Goal: Task Accomplishment & Management: Use online tool/utility

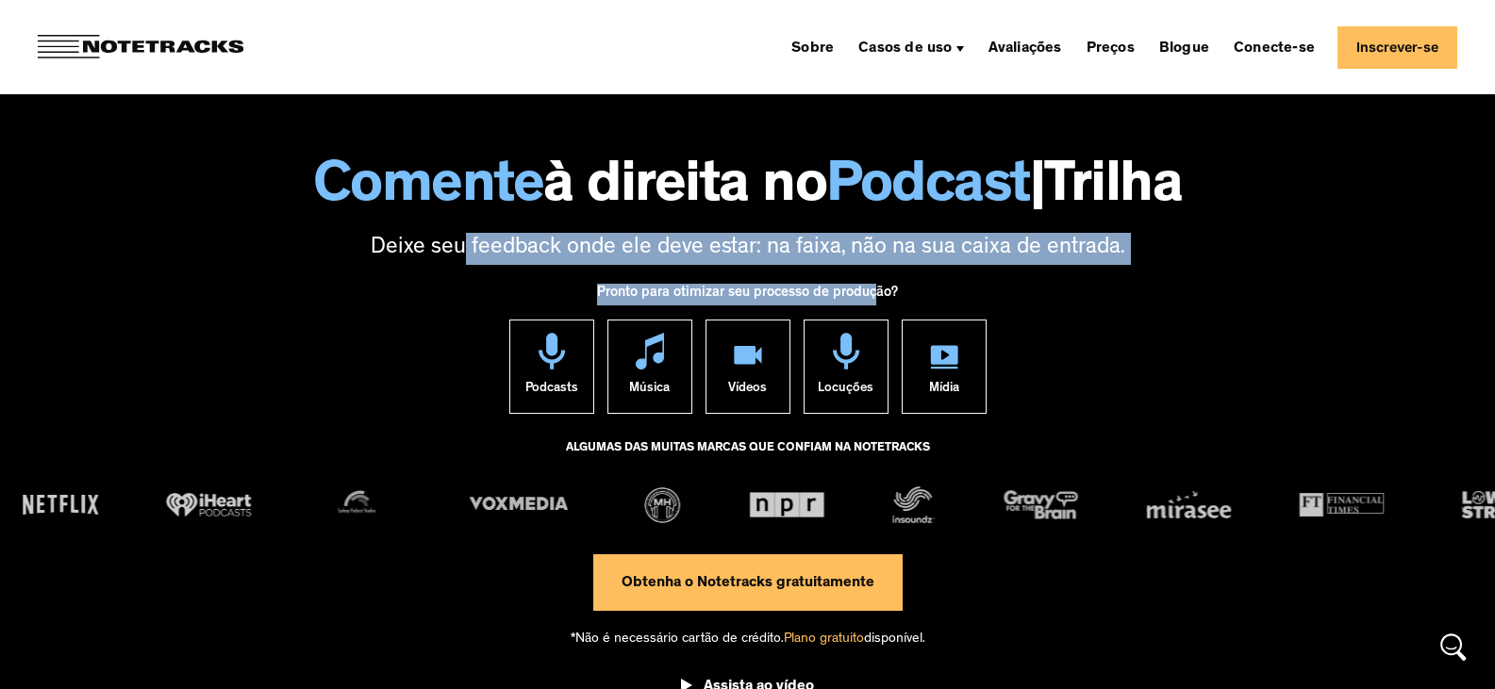
drag, startPoint x: 542, startPoint y: 247, endPoint x: 880, endPoint y: 280, distance: 339.2
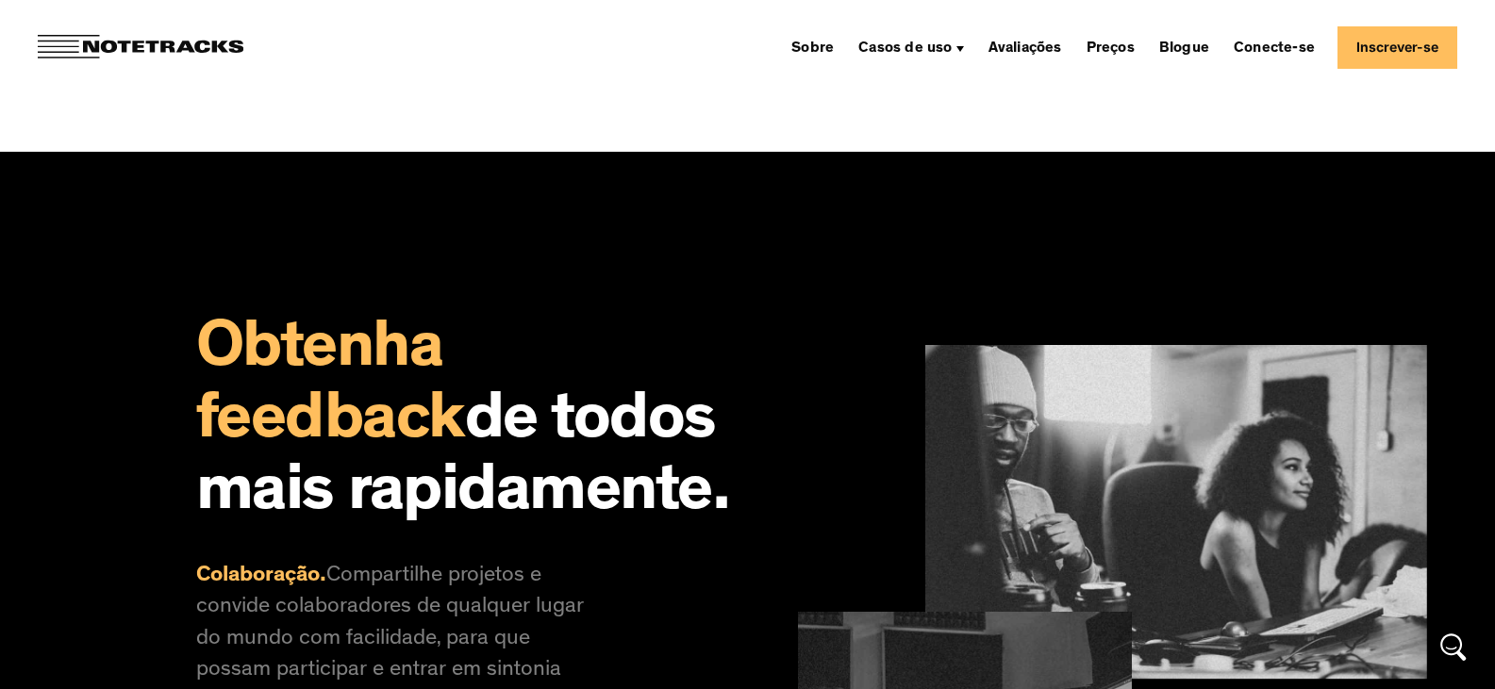
scroll to position [1320, 0]
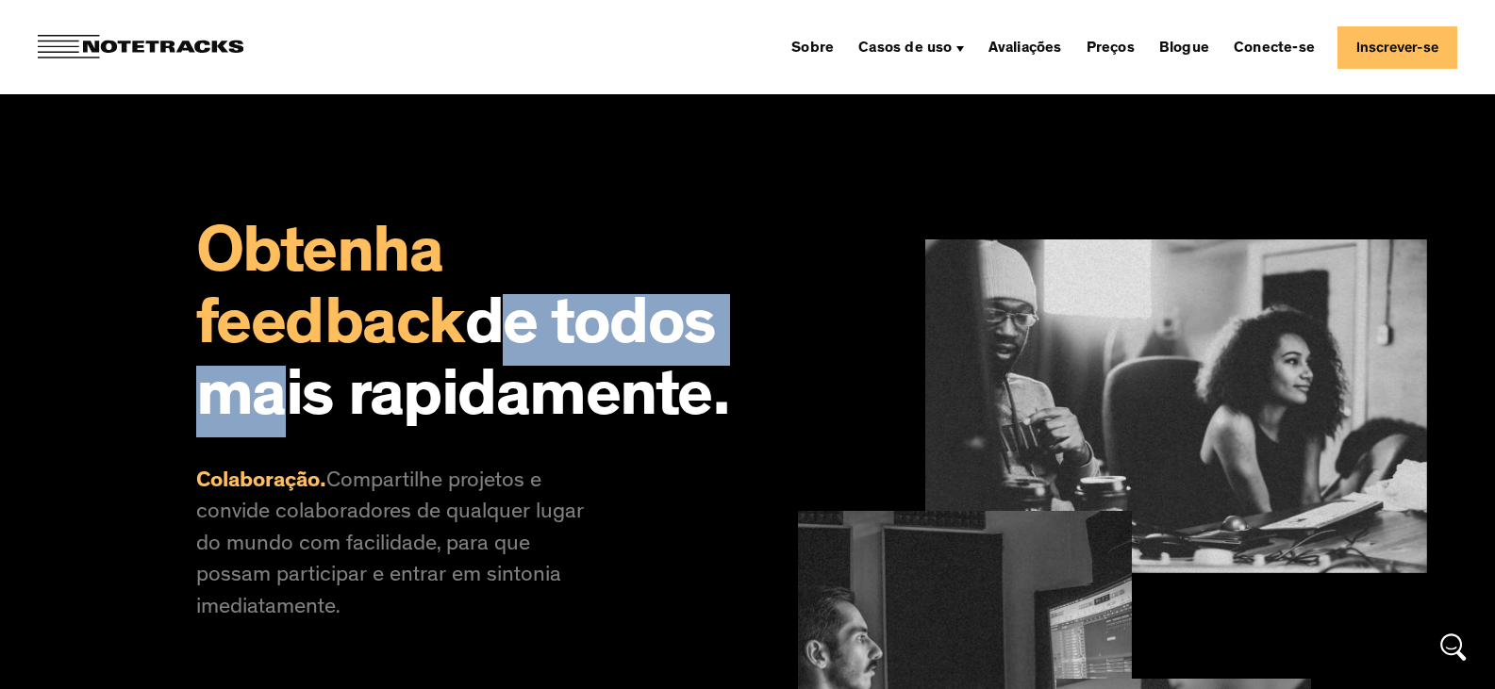
drag, startPoint x: 214, startPoint y: 299, endPoint x: 493, endPoint y: 295, distance: 279.2
click at [494, 297] on font "de todos mais rapidamente." at bounding box center [463, 366] width 534 height 138
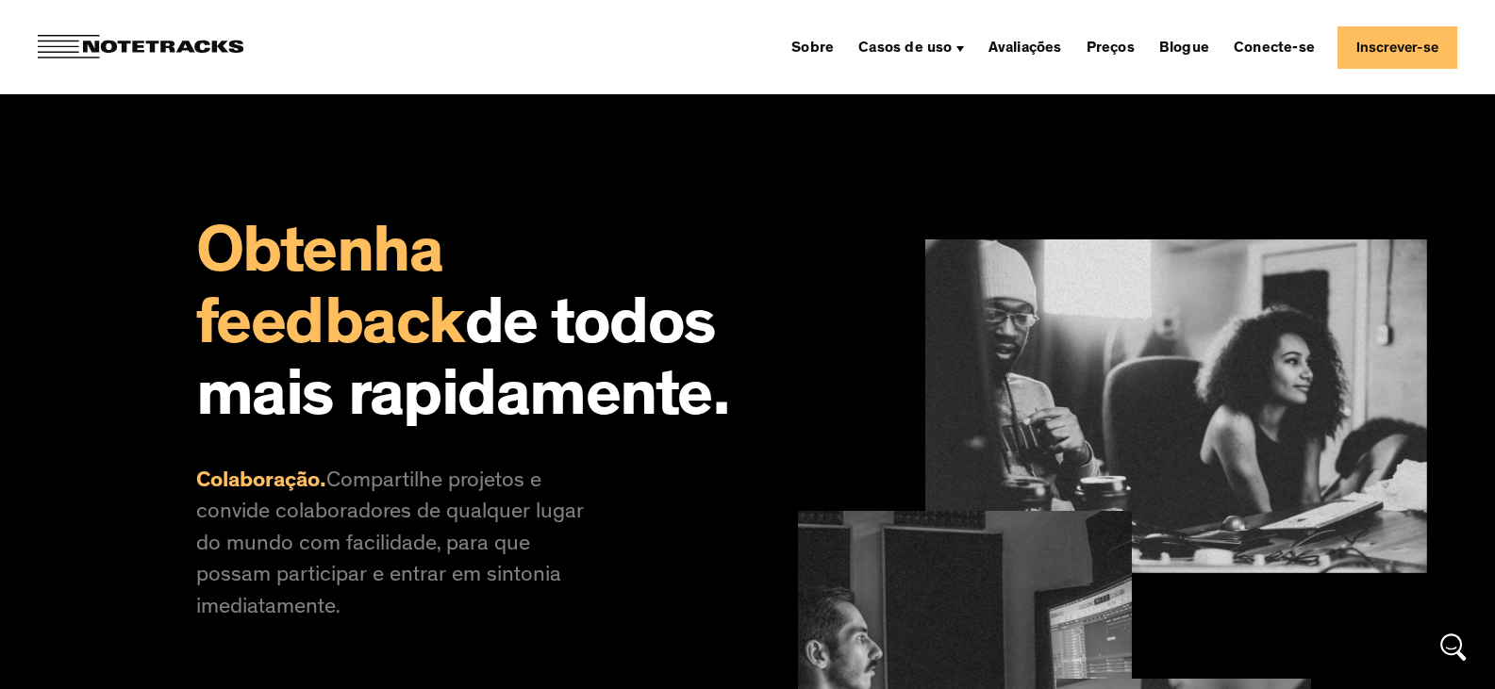
click at [504, 385] on font "de todos mais rapidamente." at bounding box center [463, 366] width 534 height 138
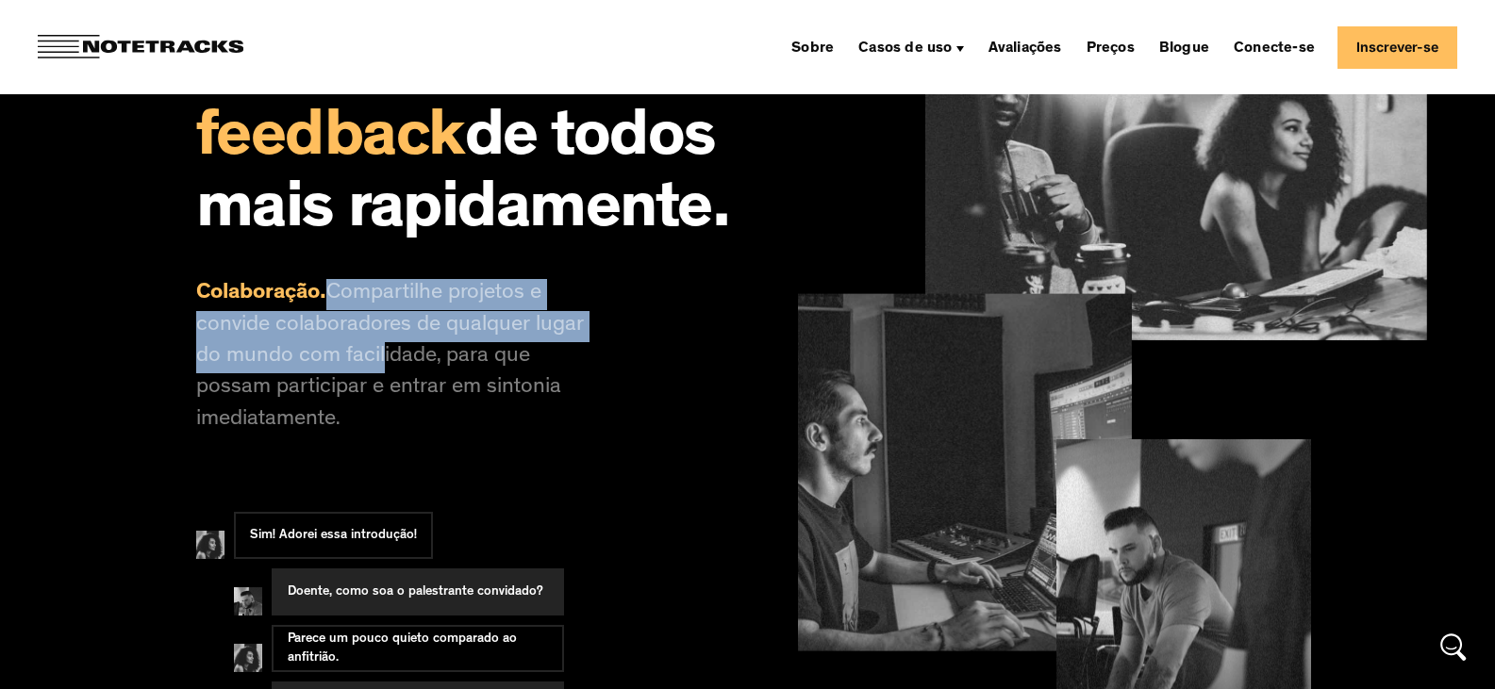
drag, startPoint x: 330, startPoint y: 296, endPoint x: 403, endPoint y: 372, distance: 104.7
click at [403, 372] on font "Compartilhe projetos e convide colaboradores de qualquer lugar do mundo com fac…" at bounding box center [390, 357] width 388 height 149
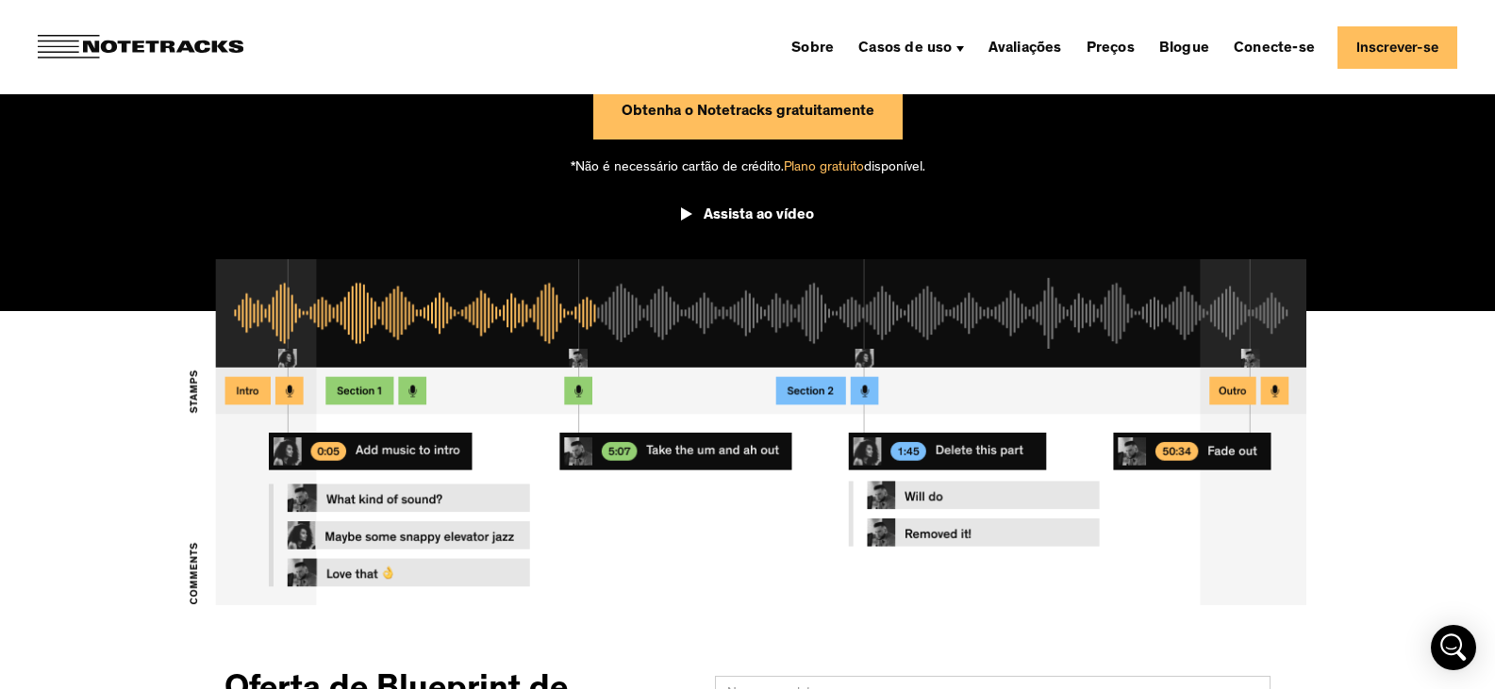
scroll to position [0, 0]
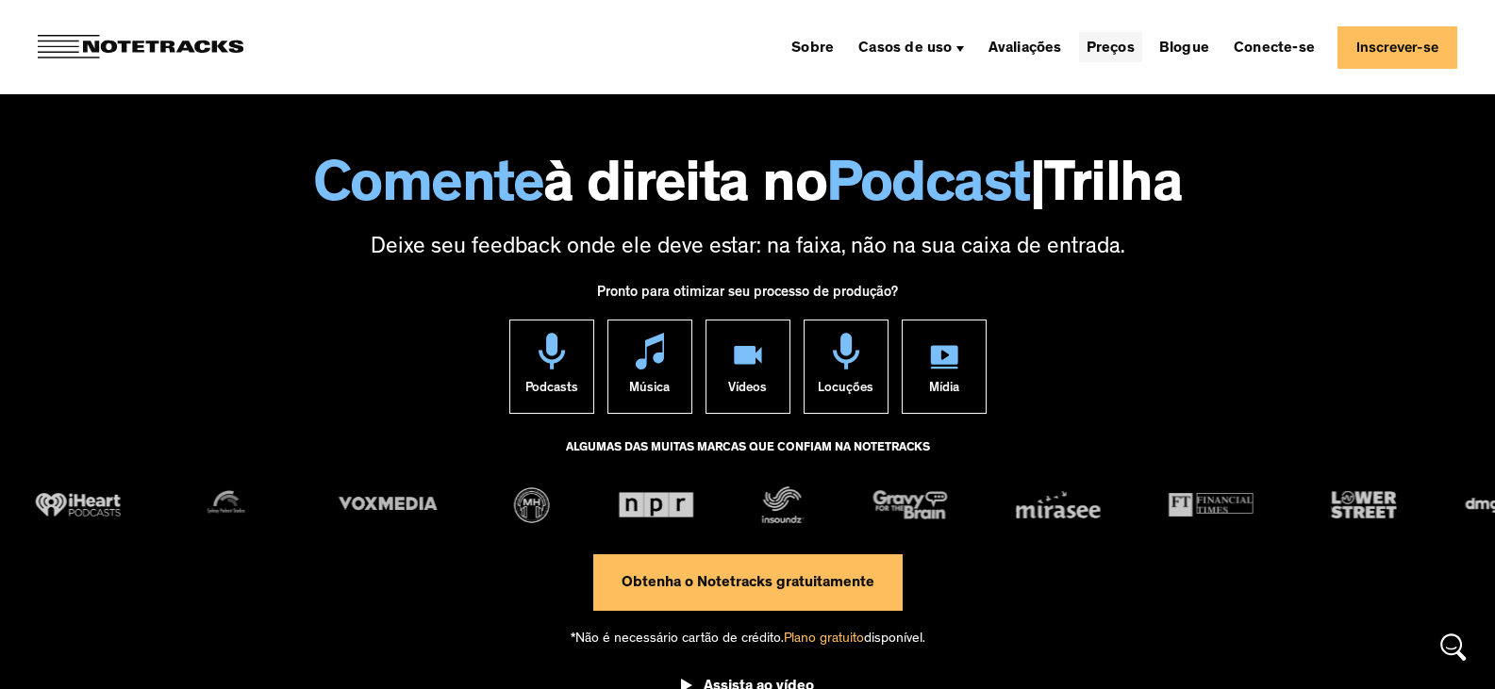
click at [1133, 41] on font "Preços" at bounding box center [1110, 48] width 48 height 15
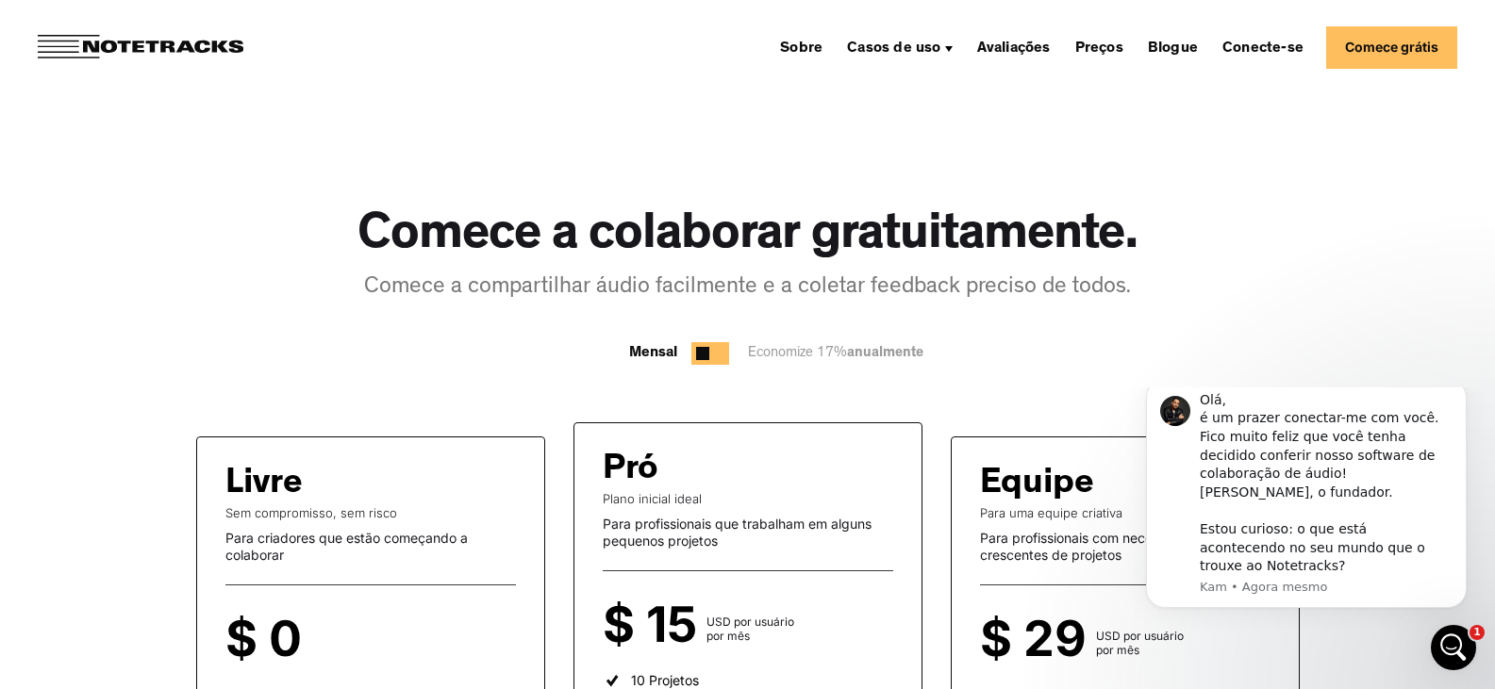
click at [1388, 35] on link "Comece grátis" at bounding box center [1391, 47] width 131 height 42
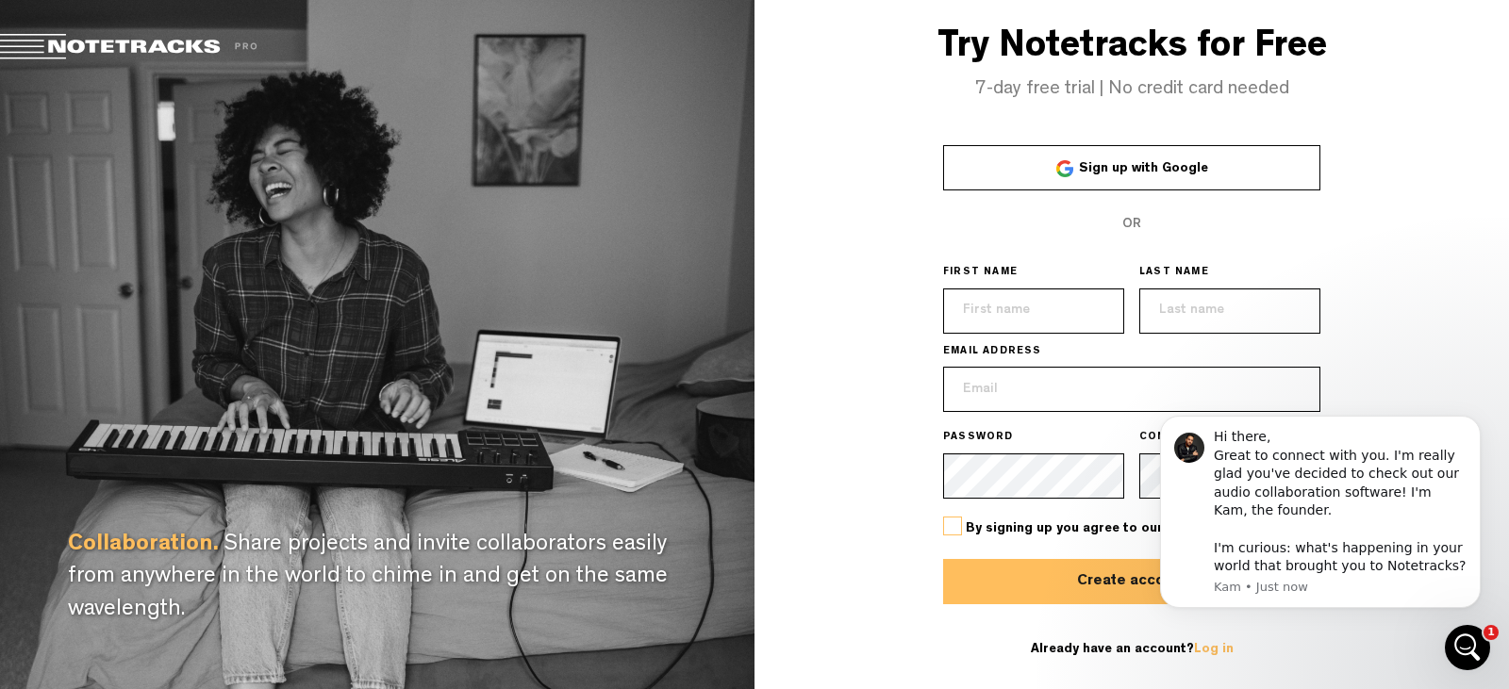
click at [1247, 165] on link "Sign up with Google" at bounding box center [1131, 167] width 377 height 45
click at [1476, 422] on icon "Dismiss notification" at bounding box center [1474, 421] width 7 height 7
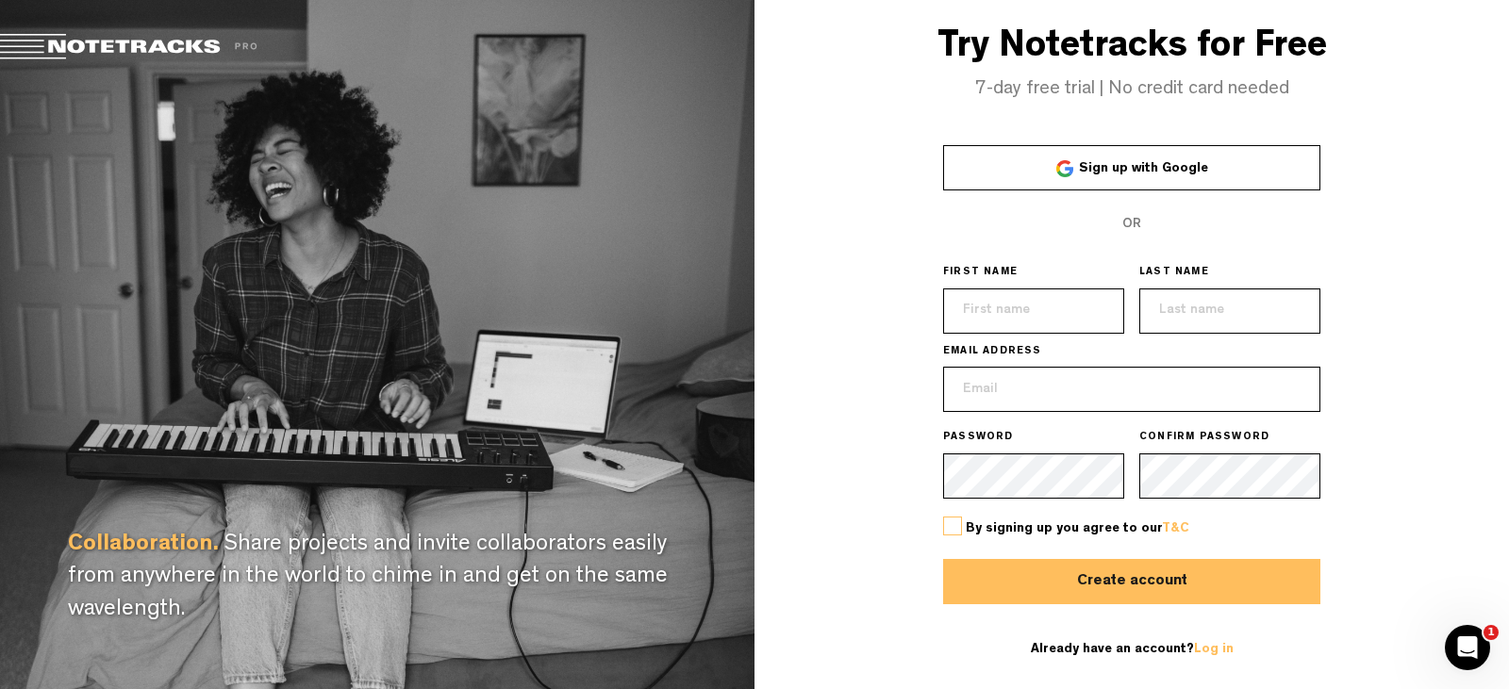
click at [1002, 324] on input "text" at bounding box center [1033, 311] width 181 height 45
type input "Thales"
type input "Silva da Hora Eça"
type input "thalessilvadahora@gmail.com"
drag, startPoint x: 1273, startPoint y: 304, endPoint x: 1195, endPoint y: 314, distance: 79.0
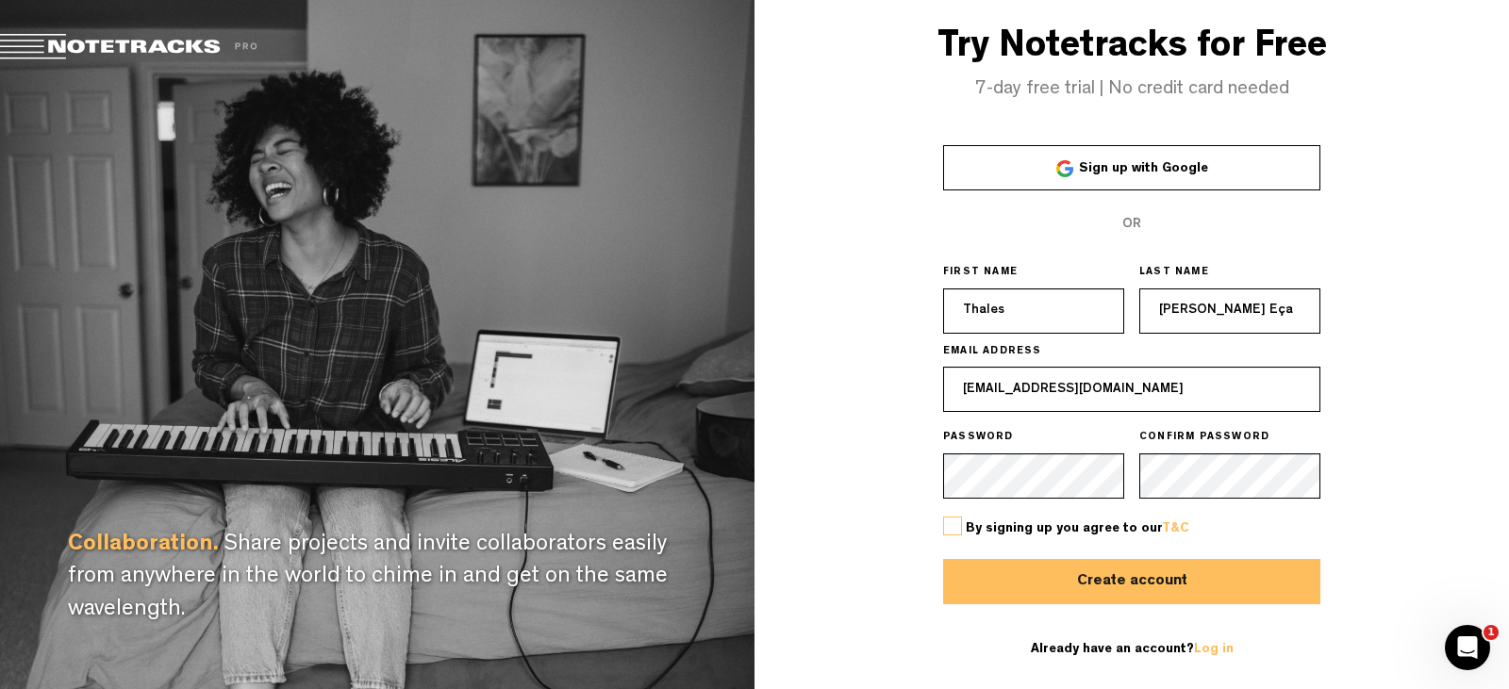
click at [1195, 314] on input "Silva da Hora Eça" at bounding box center [1229, 311] width 181 height 45
type input "Silva"
click at [947, 526] on label at bounding box center [952, 526] width 19 height 19
click at [0, 0] on input "checkbox" at bounding box center [0, 0] width 0 height 0
click at [1156, 575] on button "Create account" at bounding box center [1131, 581] width 377 height 45
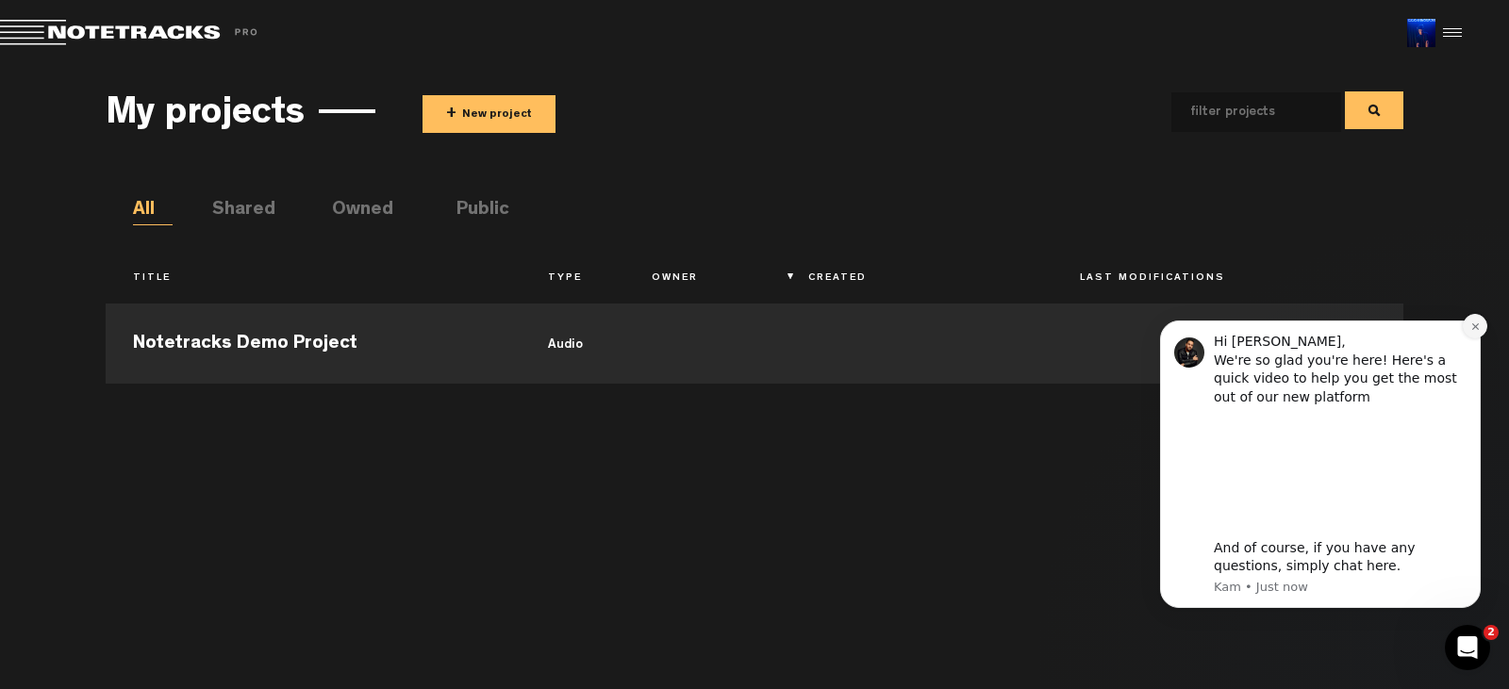
click at [1479, 331] on icon "Dismiss notification" at bounding box center [1475, 327] width 10 height 10
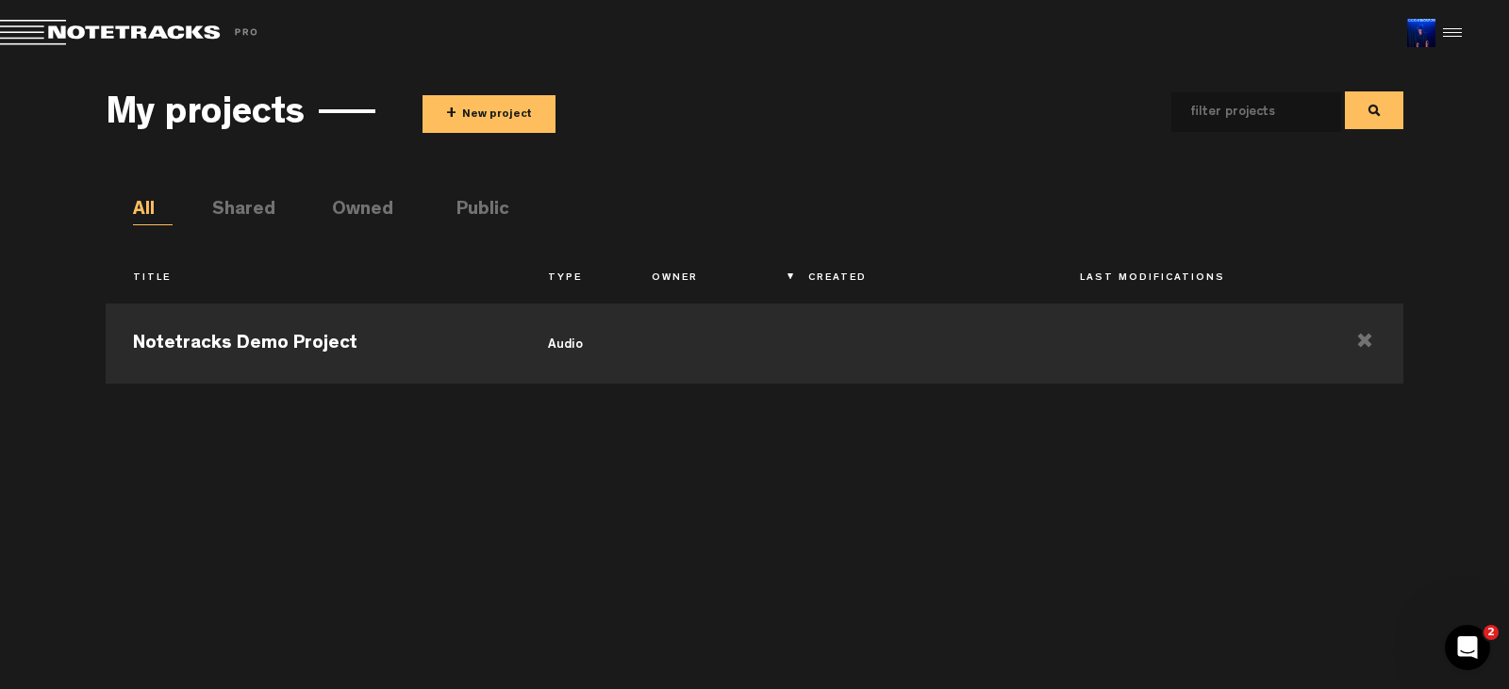
click at [503, 107] on button "+ New project" at bounding box center [488, 114] width 133 height 38
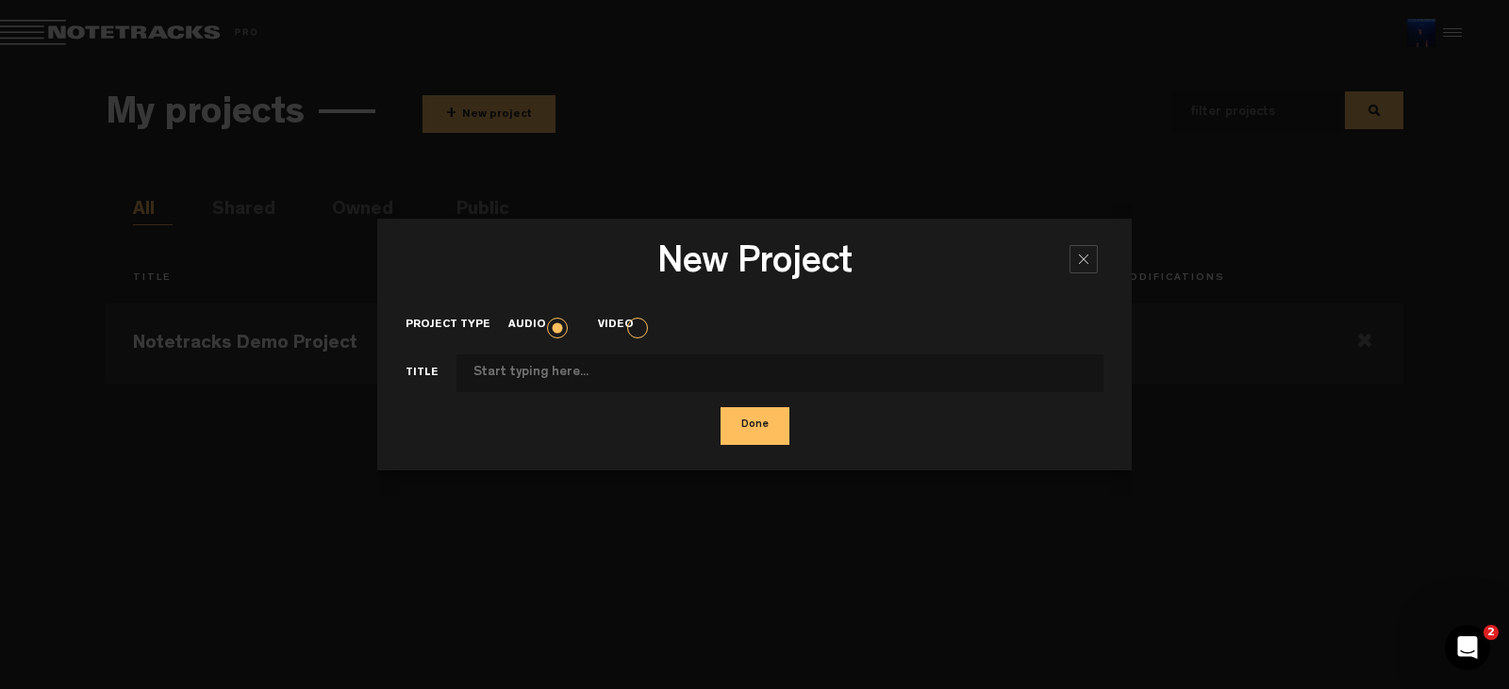
click at [625, 373] on input "Project type" at bounding box center [779, 374] width 647 height 38
type input "TESTE 01"
click at [732, 419] on button "Done" at bounding box center [754, 426] width 69 height 38
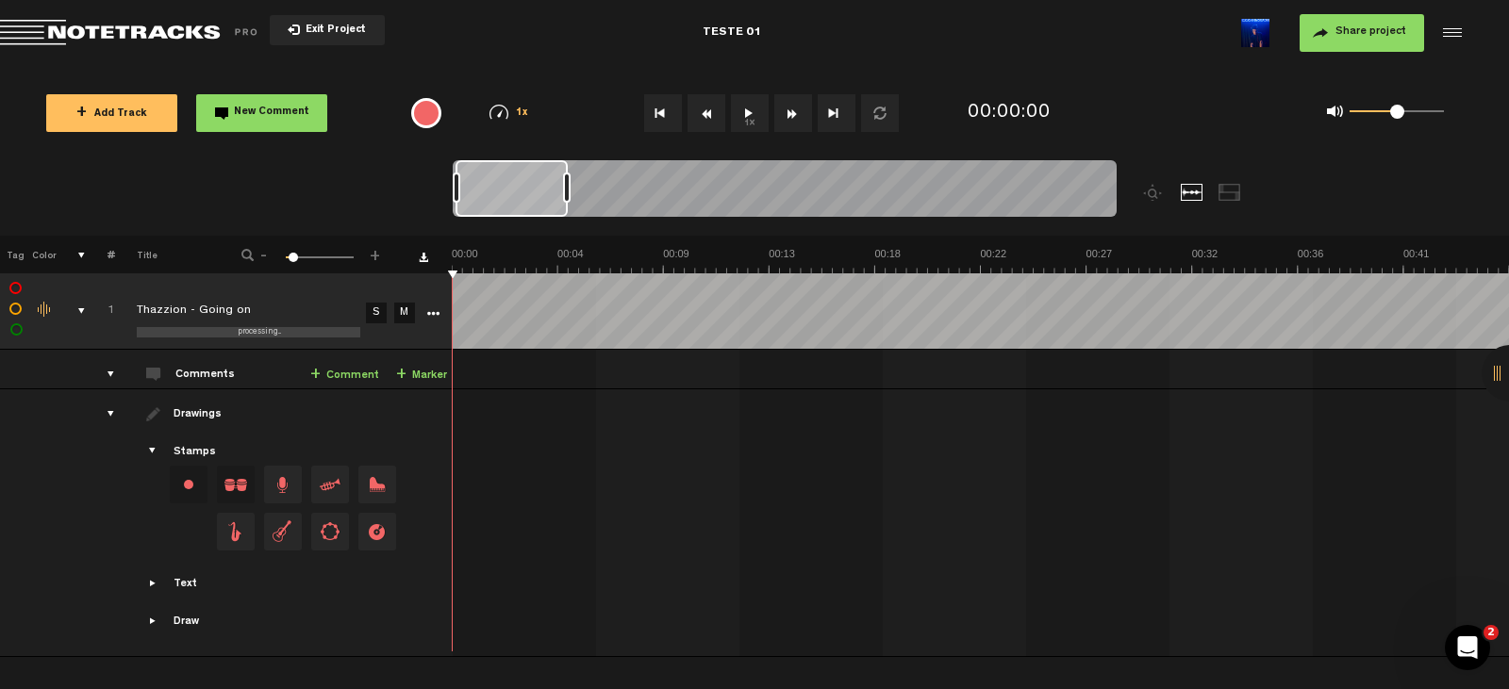
click at [748, 110] on button "1x" at bounding box center [750, 113] width 38 height 38
click at [746, 124] on button "1x" at bounding box center [750, 113] width 38 height 38
click at [356, 377] on link "+ Comment" at bounding box center [344, 376] width 69 height 22
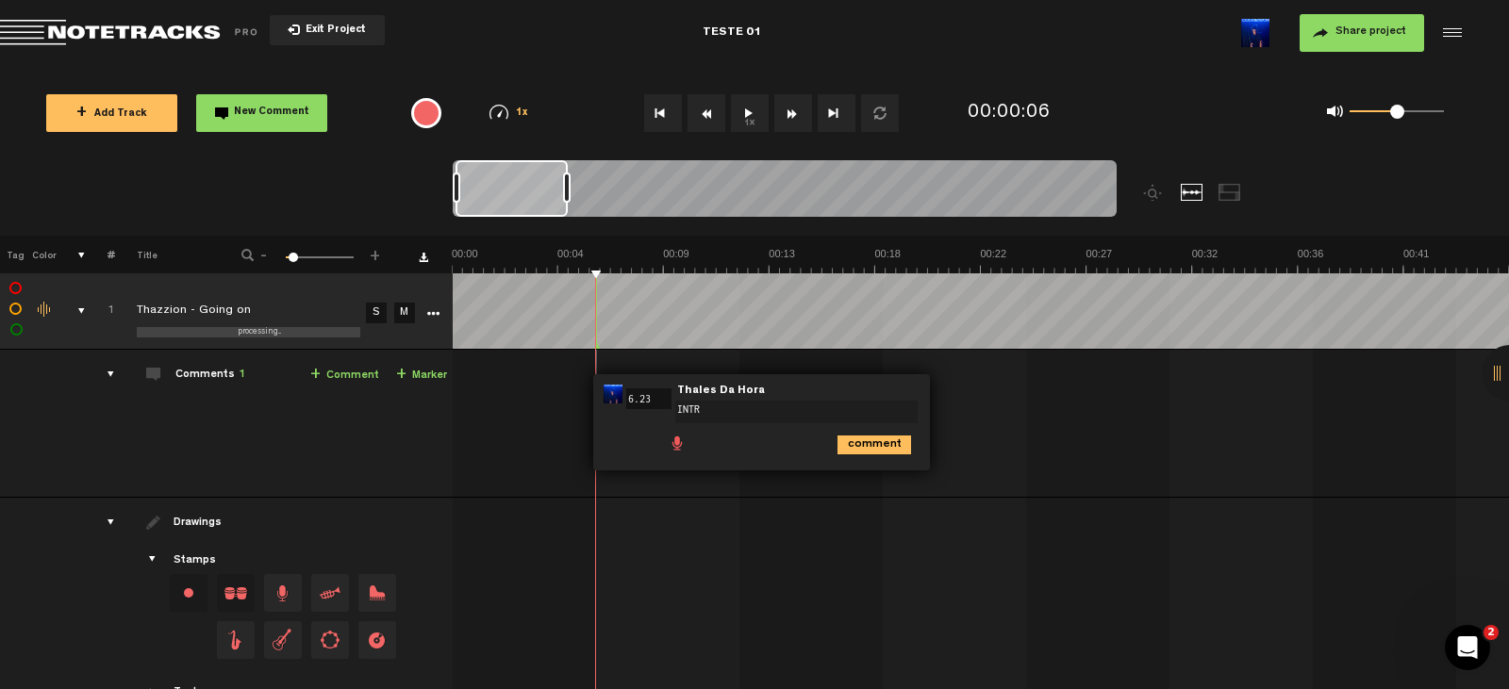
type textarea "INTRO"
click at [753, 114] on button "1x" at bounding box center [750, 113] width 38 height 38
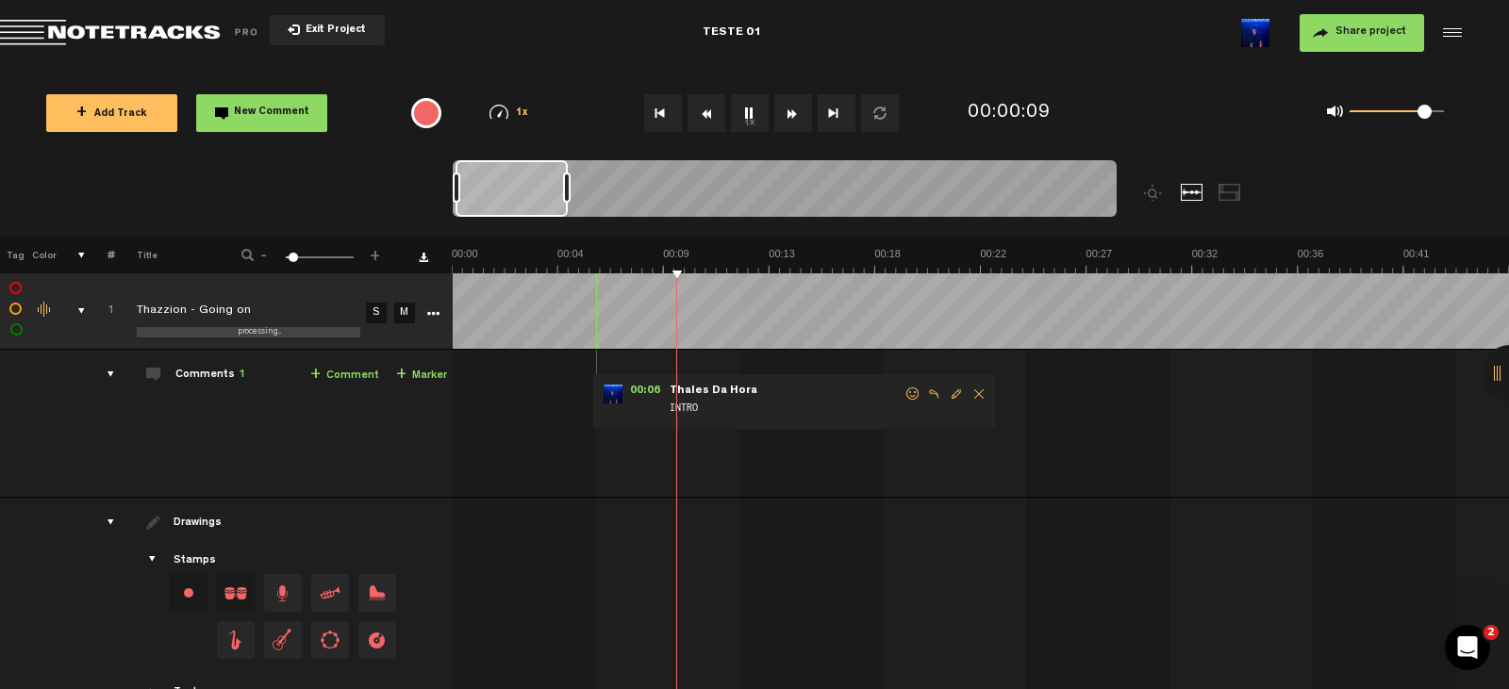
click at [1425, 112] on span at bounding box center [1424, 112] width 14 height 14
click at [750, 107] on button "1x" at bounding box center [750, 113] width 38 height 38
click at [344, 372] on link "+ Comment" at bounding box center [344, 376] width 69 height 22
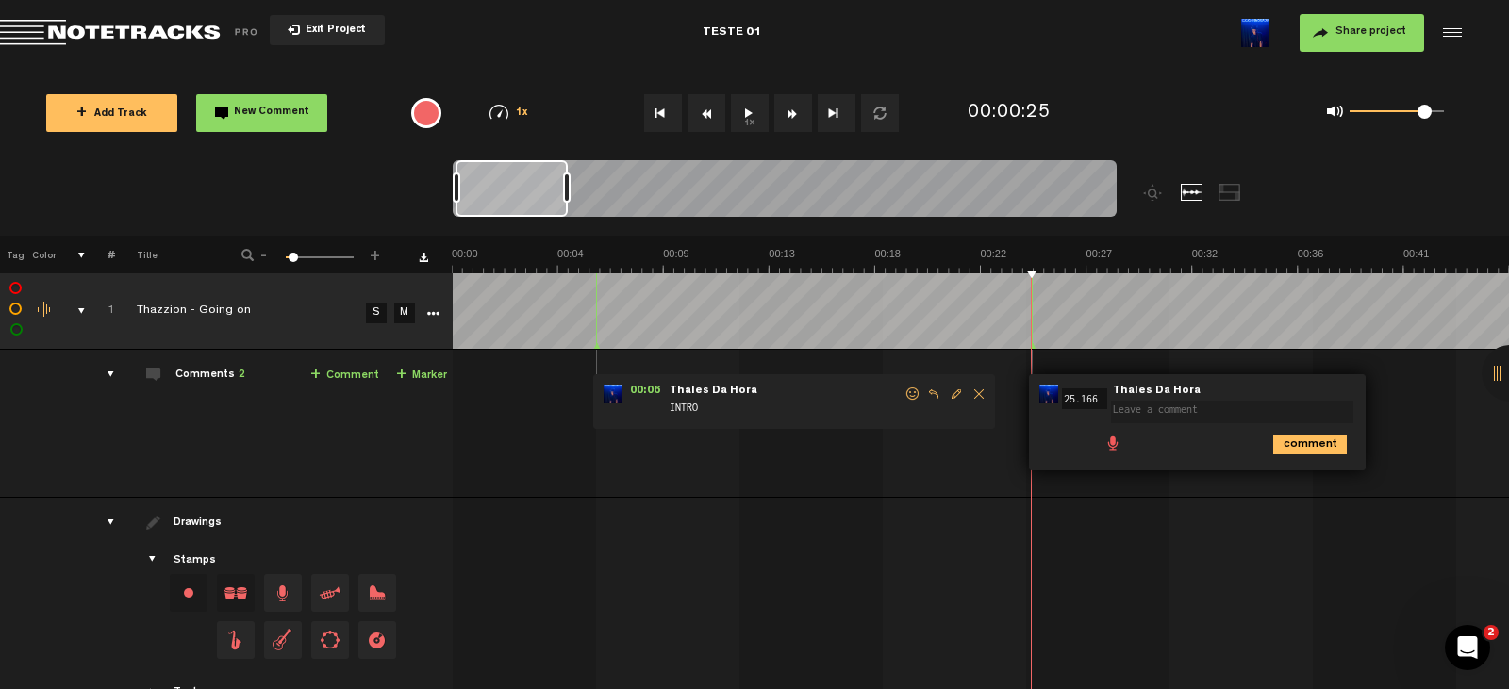
click at [1112, 440] on span at bounding box center [1112, 442] width 19 height 19
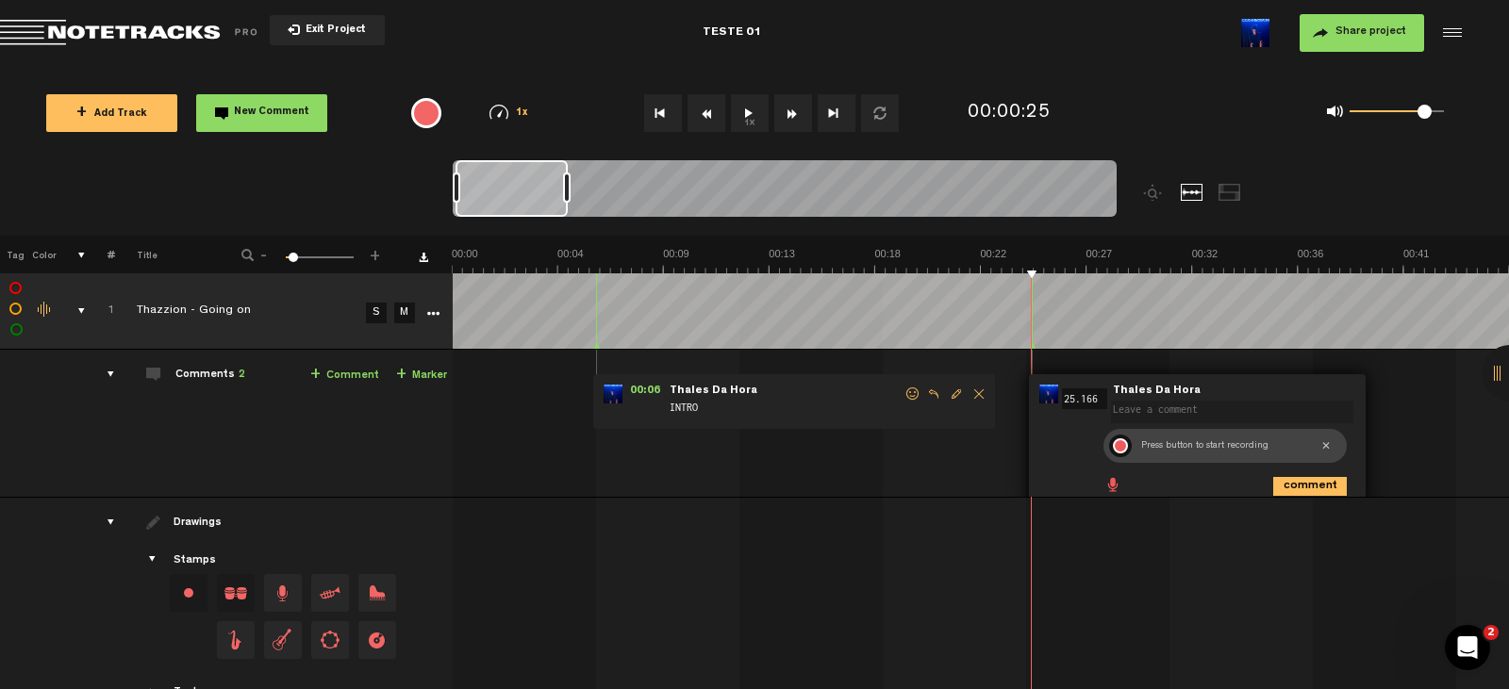
click at [1123, 445] on div at bounding box center [1120, 445] width 15 height 15
click at [1121, 445] on div at bounding box center [1120, 446] width 23 height 23
click at [1146, 447] on div at bounding box center [1146, 446] width 23 height 23
click at [1122, 448] on div at bounding box center [1120, 446] width 23 height 23
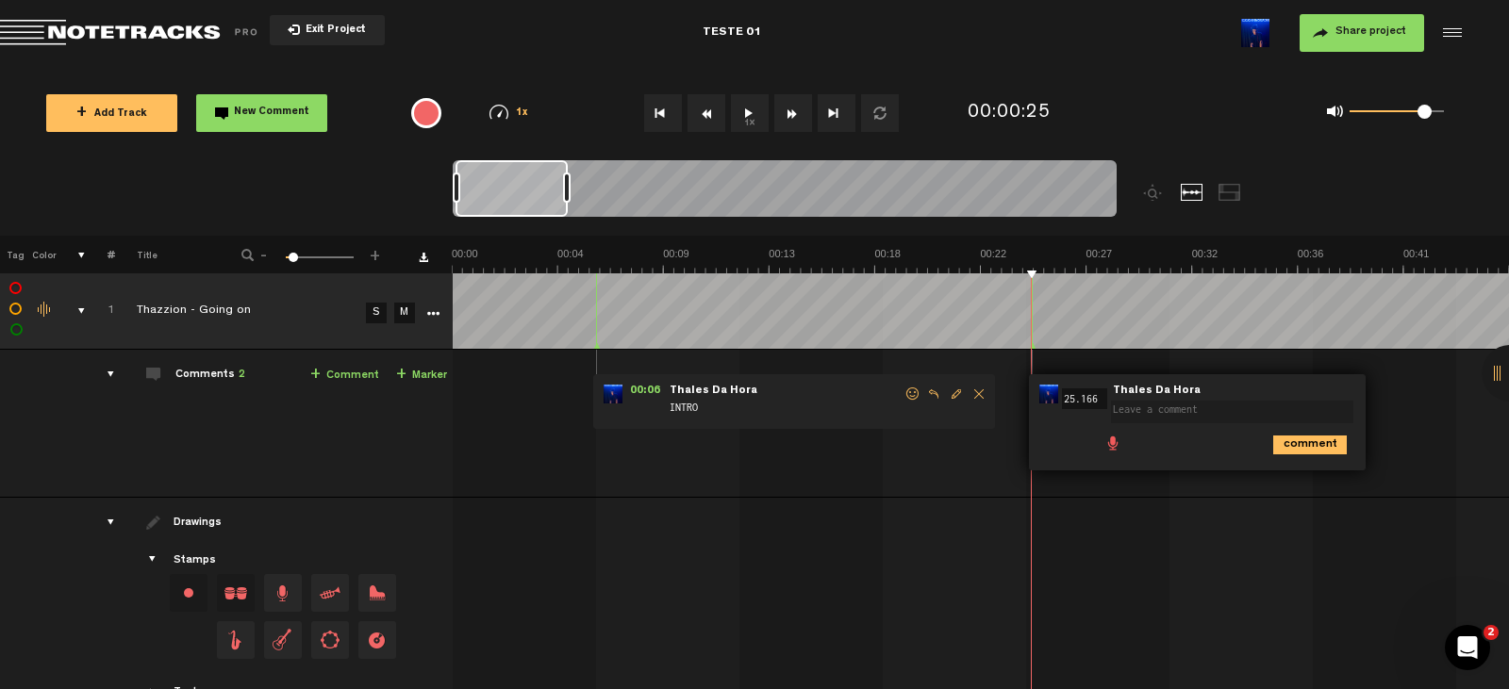
click at [1151, 511] on td at bounding box center [981, 632] width 1057 height 268
click at [1414, 394] on span "Delete comment" at bounding box center [1414, 394] width 23 height 13
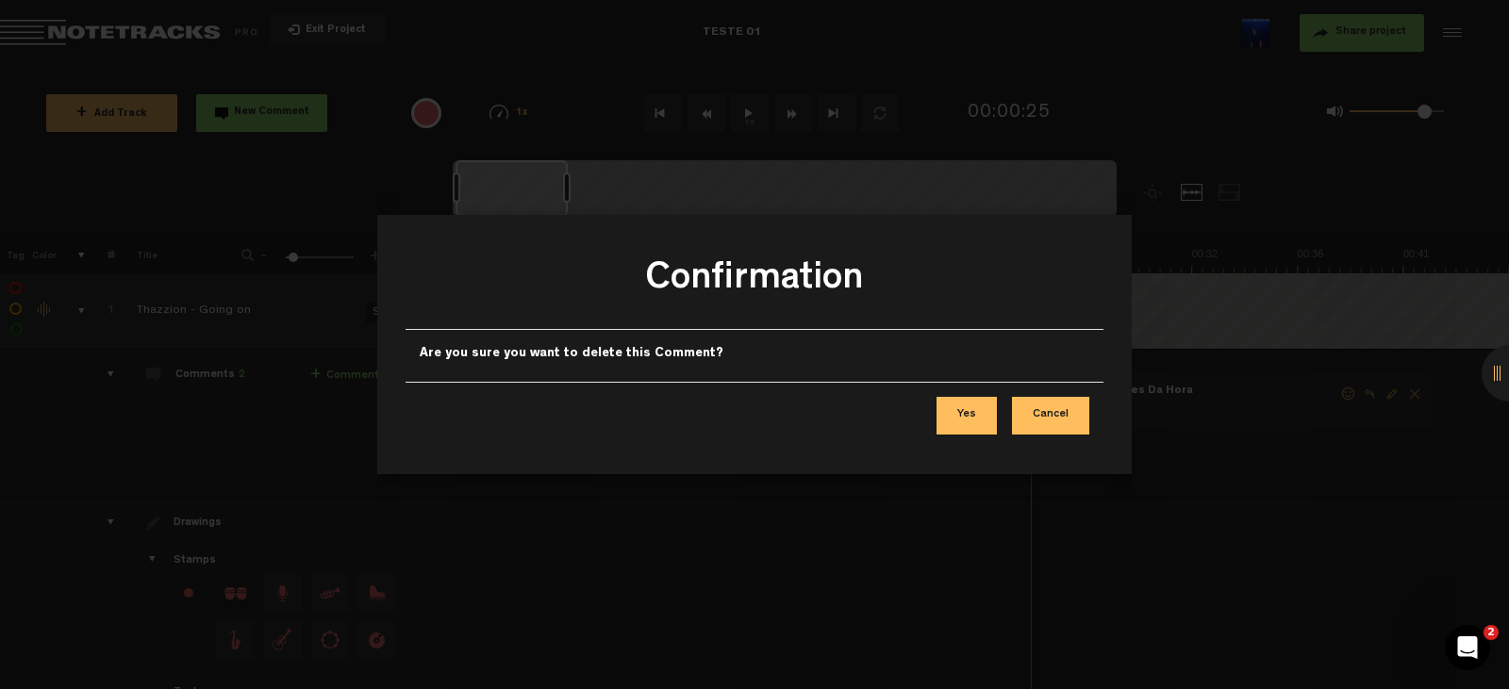
click at [969, 416] on button "Yes" at bounding box center [966, 416] width 60 height 38
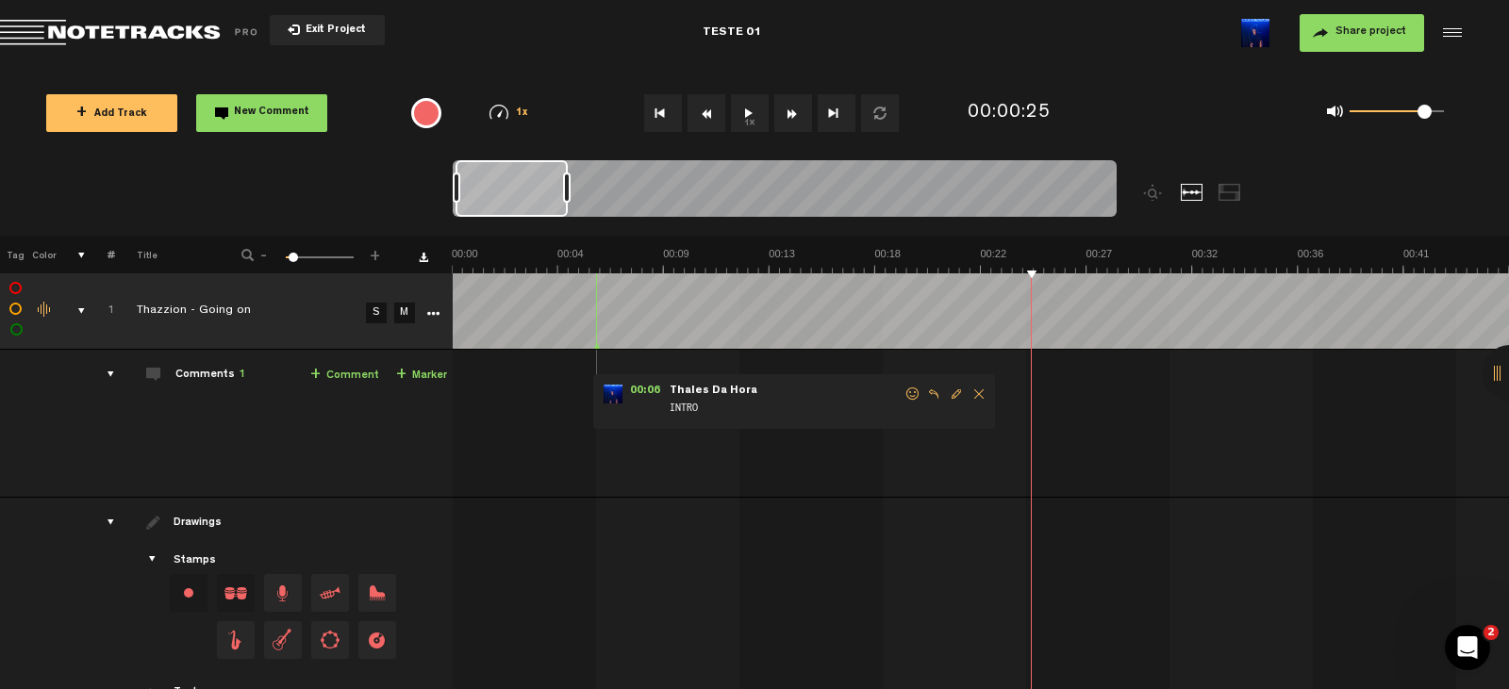
click at [358, 372] on link "+ Comment" at bounding box center [344, 376] width 69 height 22
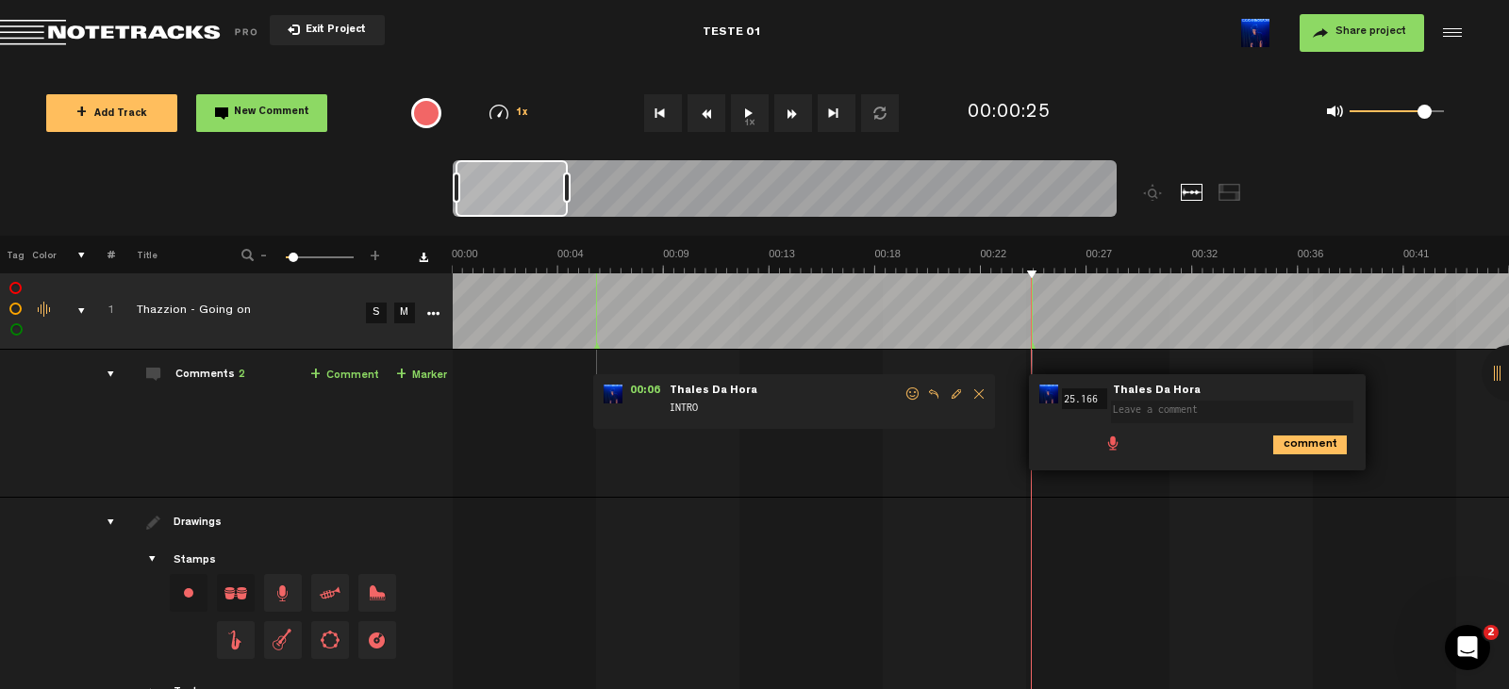
click at [1111, 444] on span at bounding box center [1112, 442] width 19 height 19
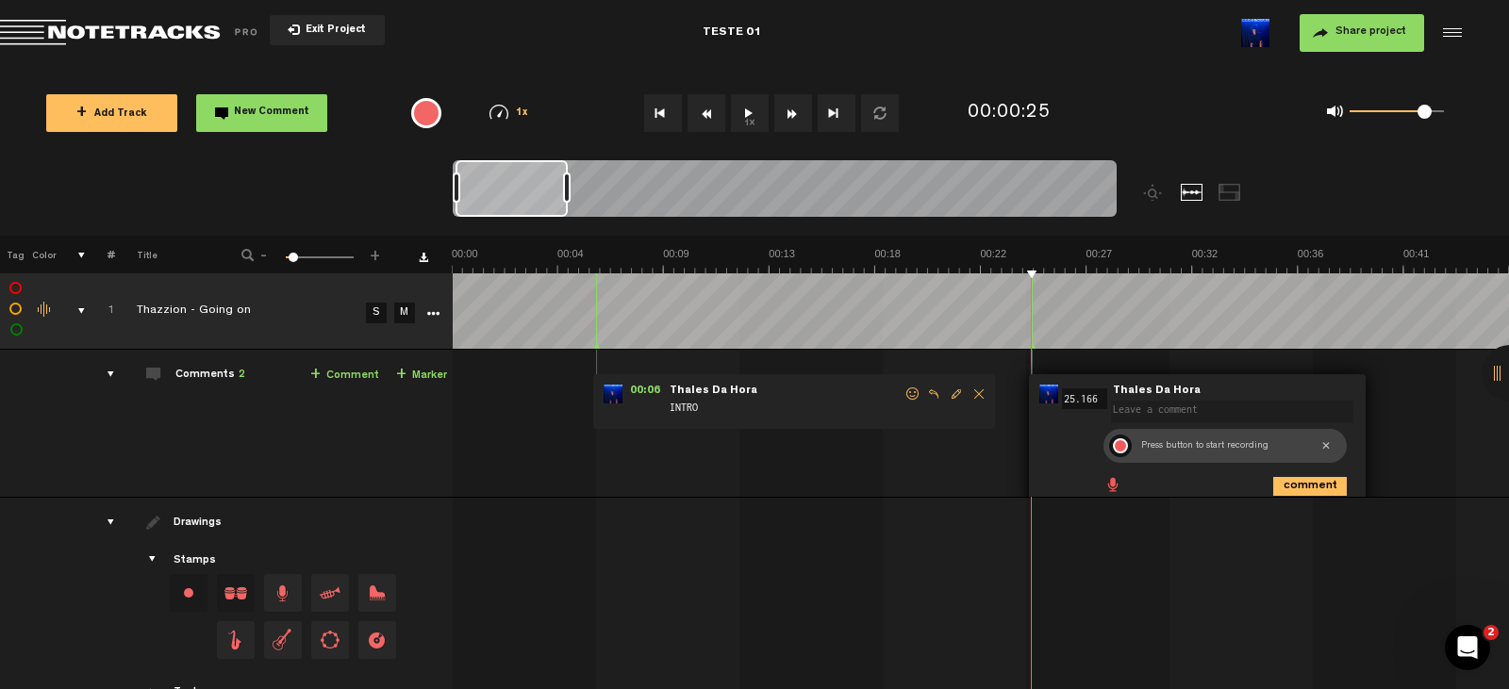
click at [1121, 446] on div at bounding box center [1120, 445] width 15 height 15
click at [1120, 447] on div at bounding box center [1120, 446] width 23 height 23
click at [1145, 451] on div at bounding box center [1146, 446] width 23 height 23
click at [1125, 451] on div at bounding box center [1120, 446] width 23 height 23
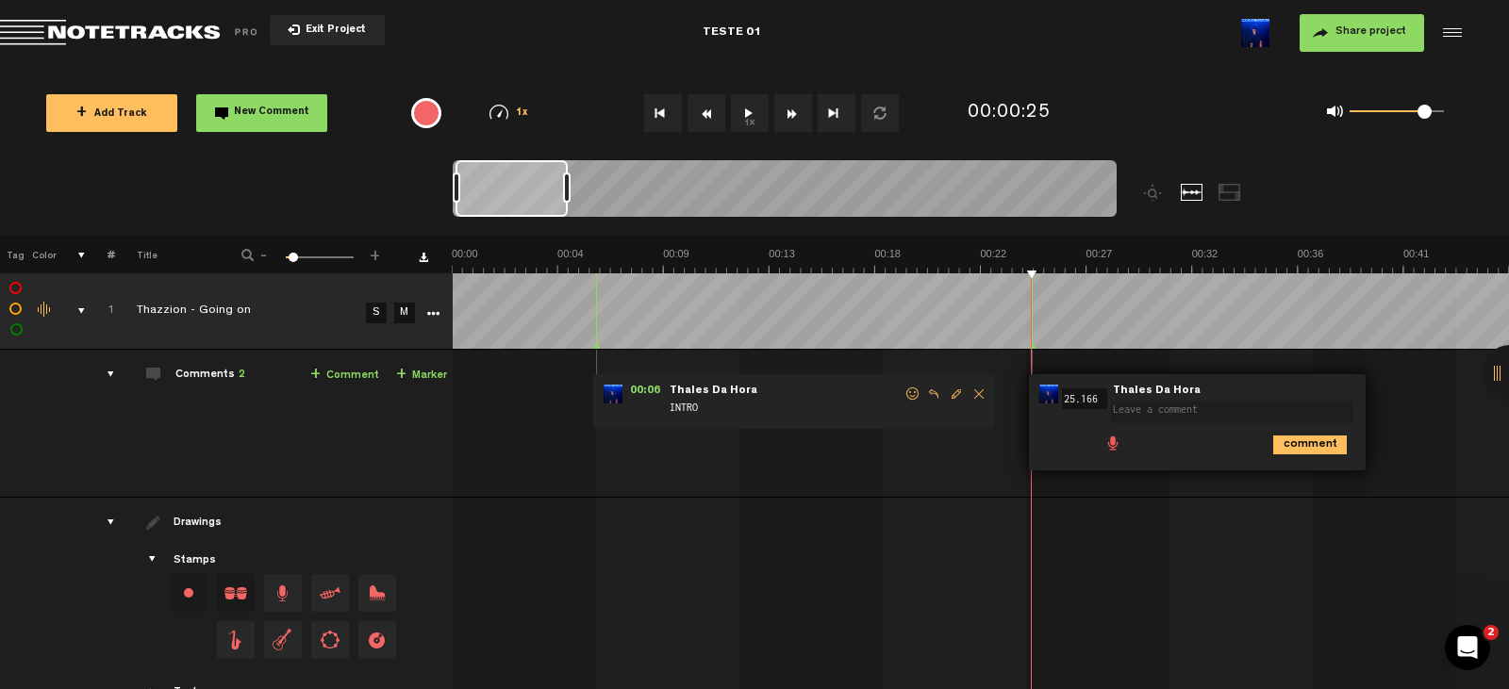
click at [1419, 393] on span "Delete comment" at bounding box center [1414, 394] width 23 height 13
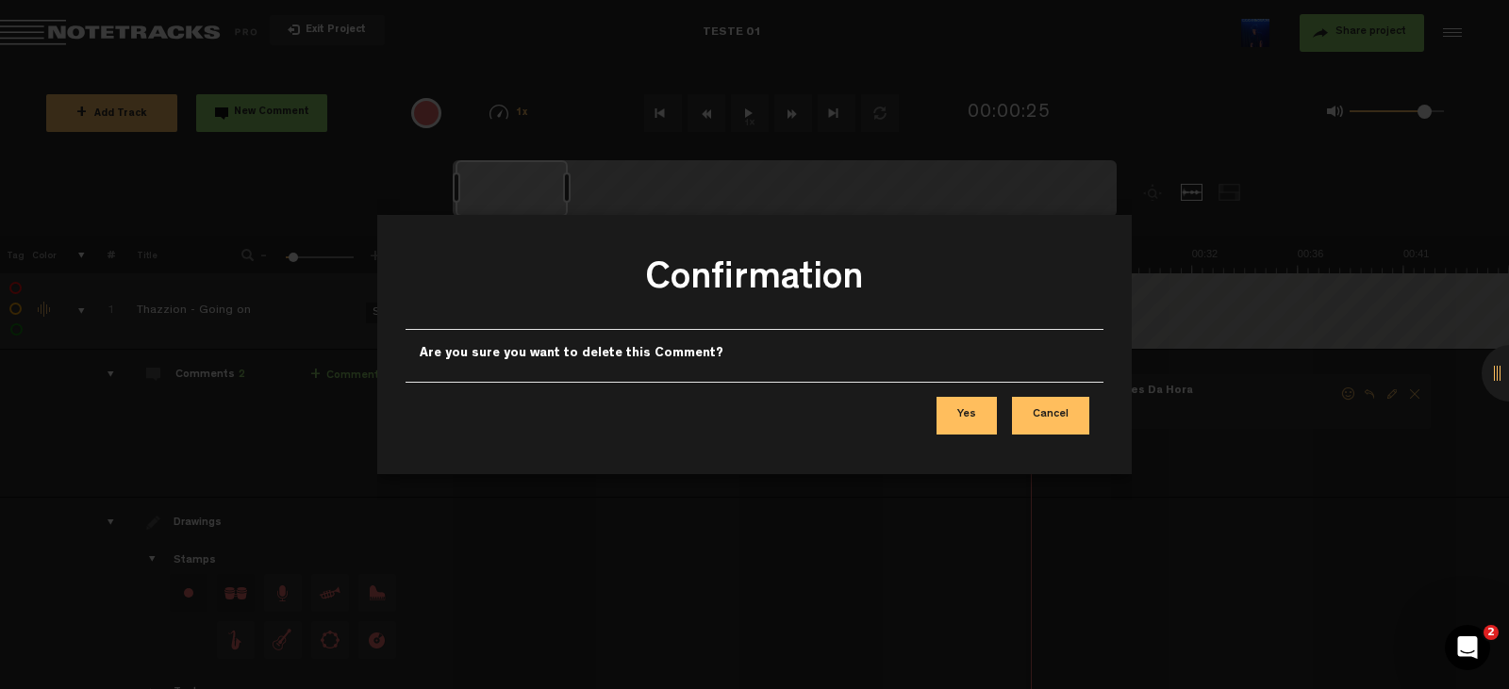
click at [962, 411] on button "Yes" at bounding box center [966, 416] width 60 height 38
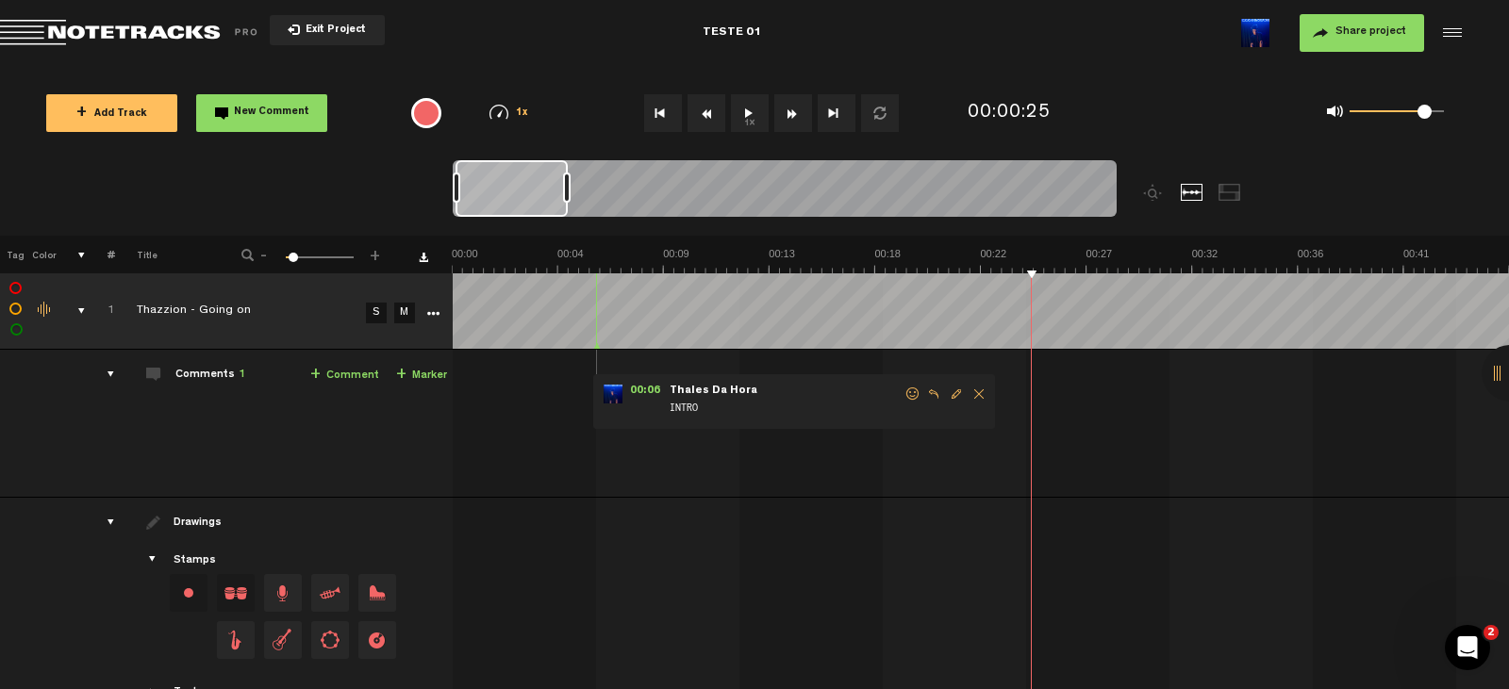
click at [736, 124] on button "1x" at bounding box center [750, 113] width 38 height 38
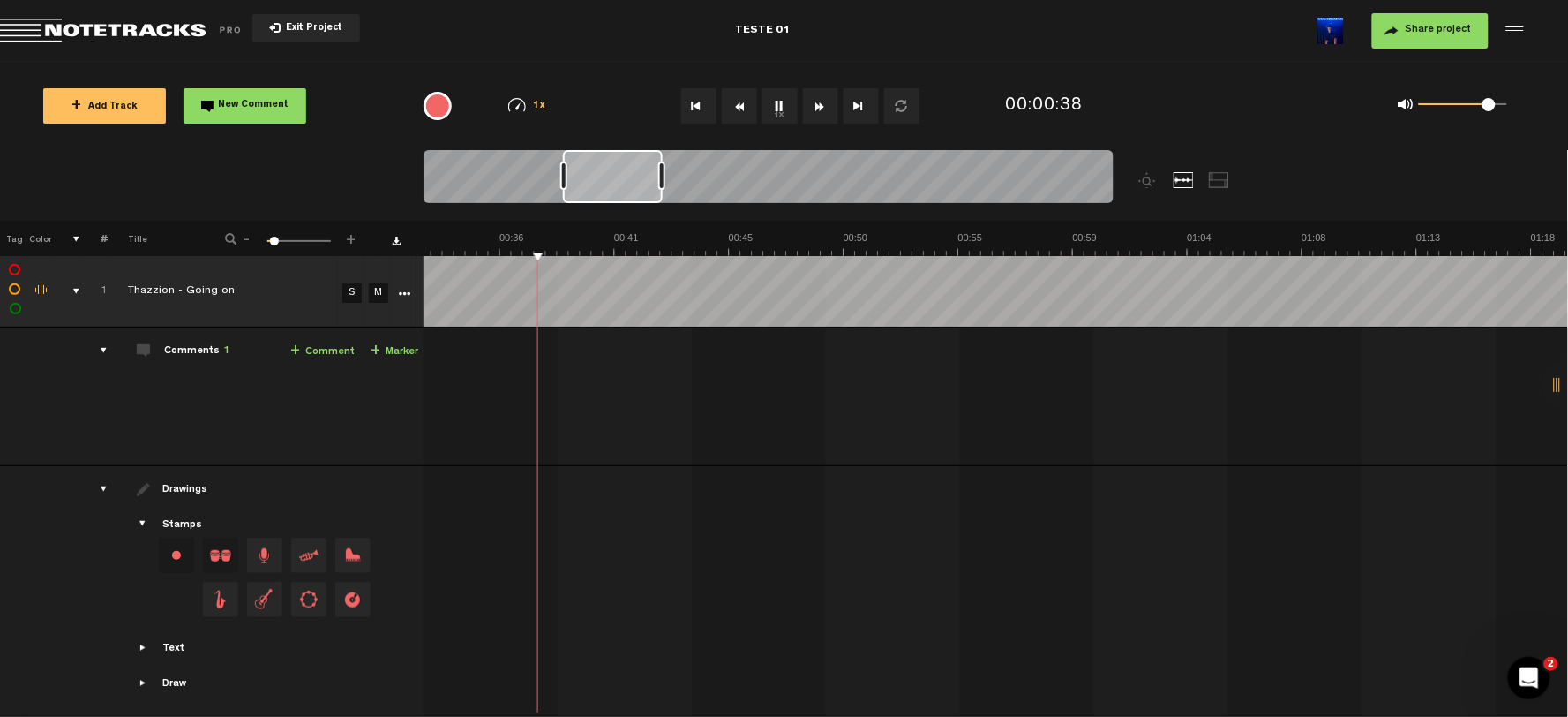
scroll to position [0, 840]
drag, startPoint x: 476, startPoint y: 195, endPoint x: 609, endPoint y: 205, distance: 133.4
click at [609, 205] on div at bounding box center [768, 179] width 690 height 59
drag, startPoint x: 636, startPoint y: 168, endPoint x: 624, endPoint y: 168, distance: 12.0
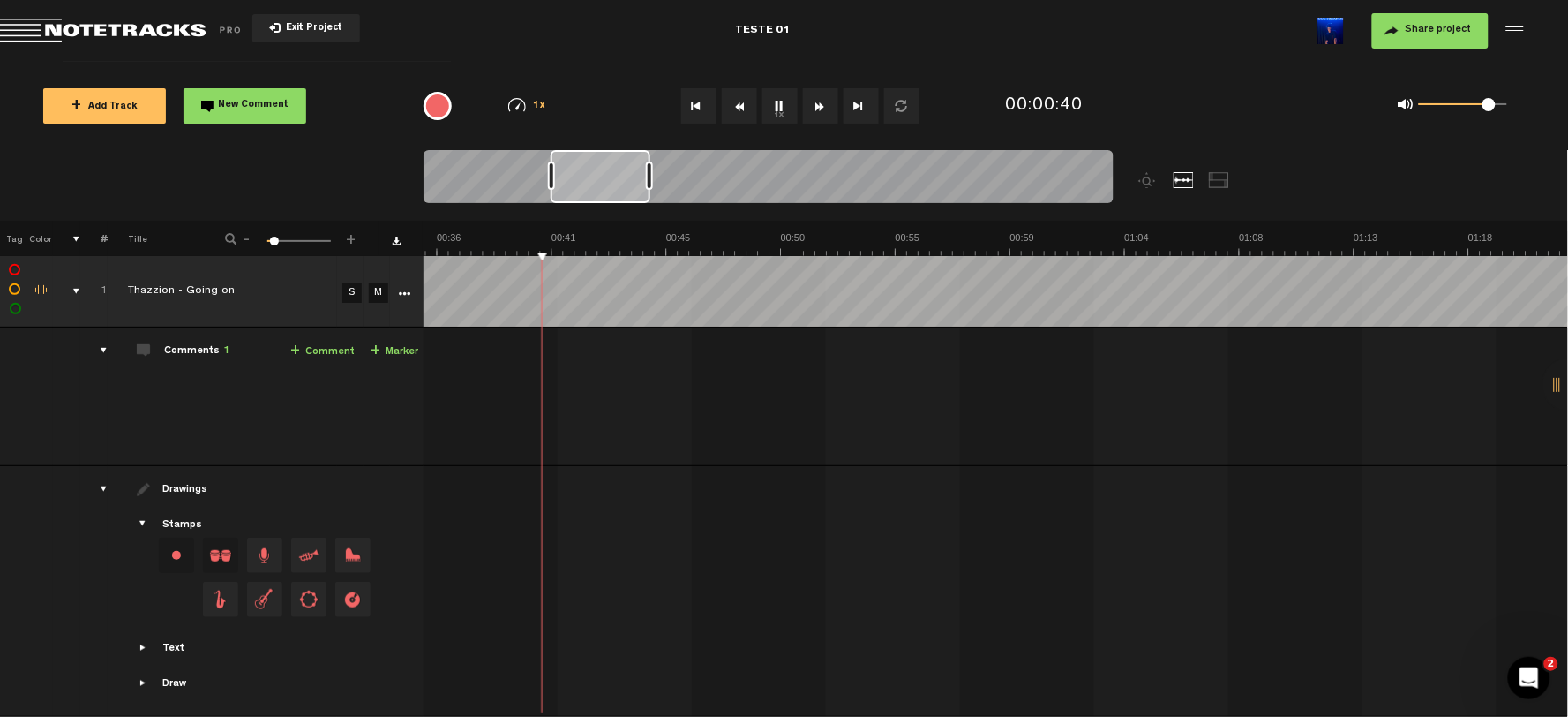
click at [624, 168] on div at bounding box center [600, 176] width 100 height 53
click at [1227, 179] on div at bounding box center [1219, 180] width 22 height 16
click at [1181, 181] on div at bounding box center [1183, 180] width 22 height 16
click at [1148, 182] on div at bounding box center [1148, 180] width 22 height 16
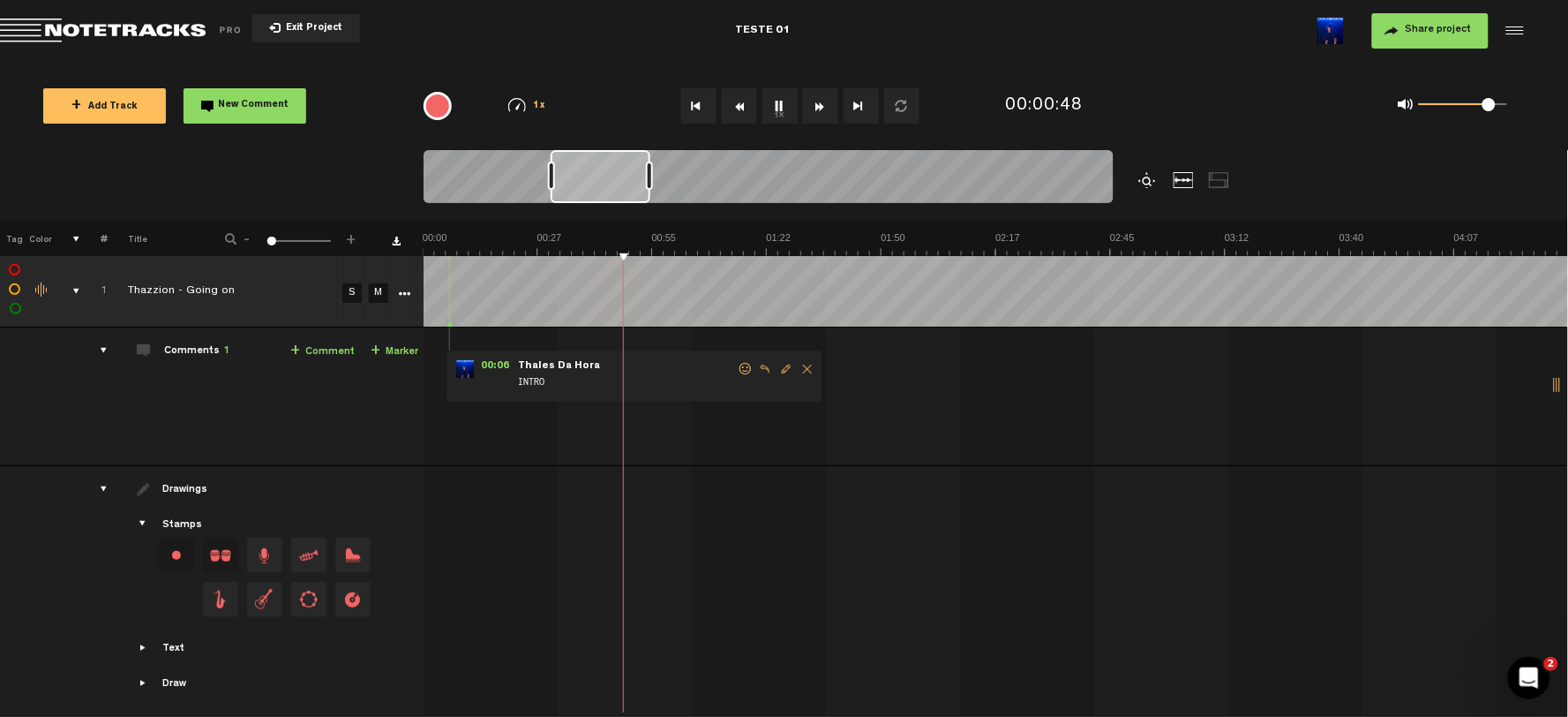
click at [1148, 182] on div at bounding box center [1148, 180] width 22 height 16
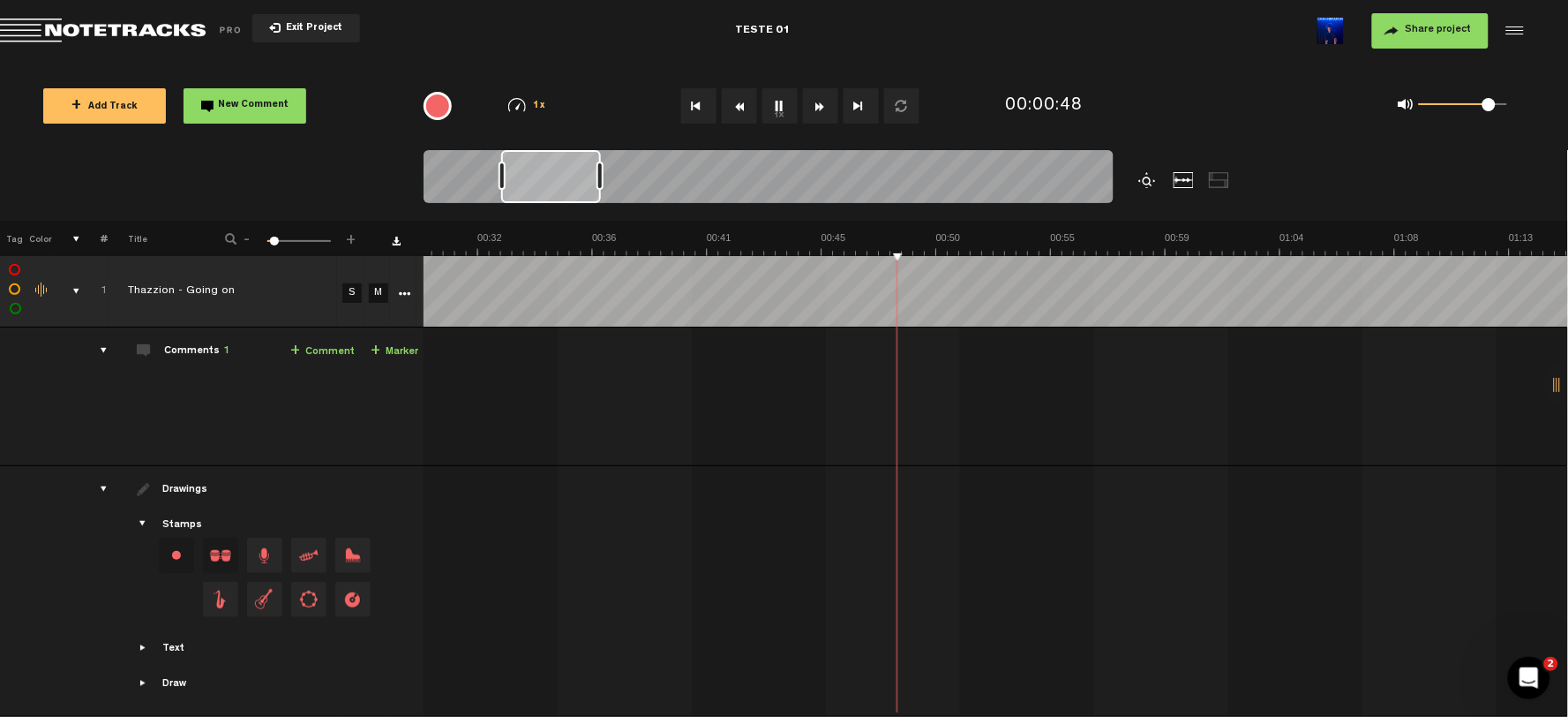
click at [1148, 182] on div at bounding box center [1148, 180] width 22 height 16
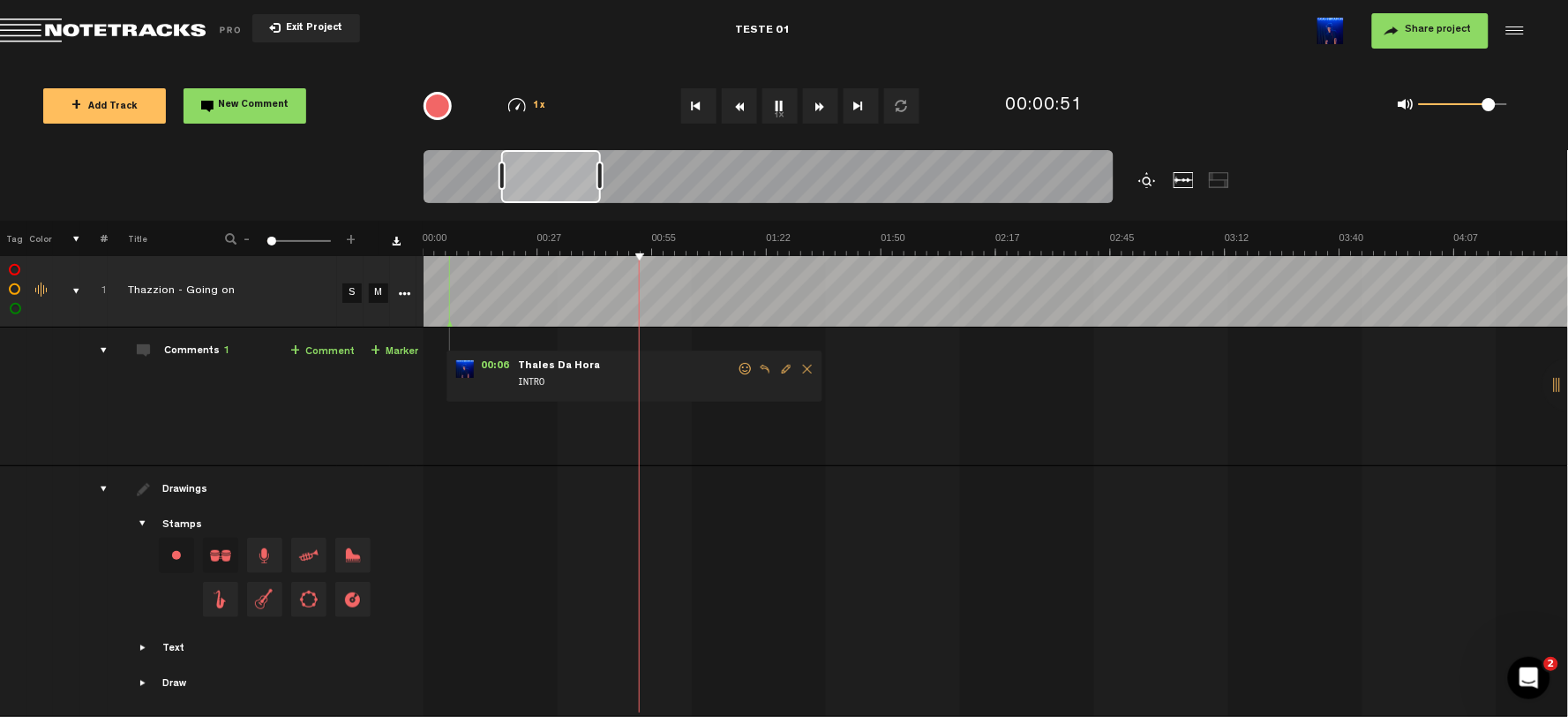
scroll to position [0, 13]
drag, startPoint x: 498, startPoint y: 703, endPoint x: 457, endPoint y: 701, distance: 41.0
click at [448, 644] on div "+ New drawing Tag Color # Title - 1 100 1 + 1 completed Thazzion - Going on S M…" at bounding box center [784, 469] width 1568 height 496
click at [780, 106] on button "1x" at bounding box center [780, 106] width 36 height 36
click at [774, 104] on button "1x" at bounding box center [780, 106] width 36 height 36
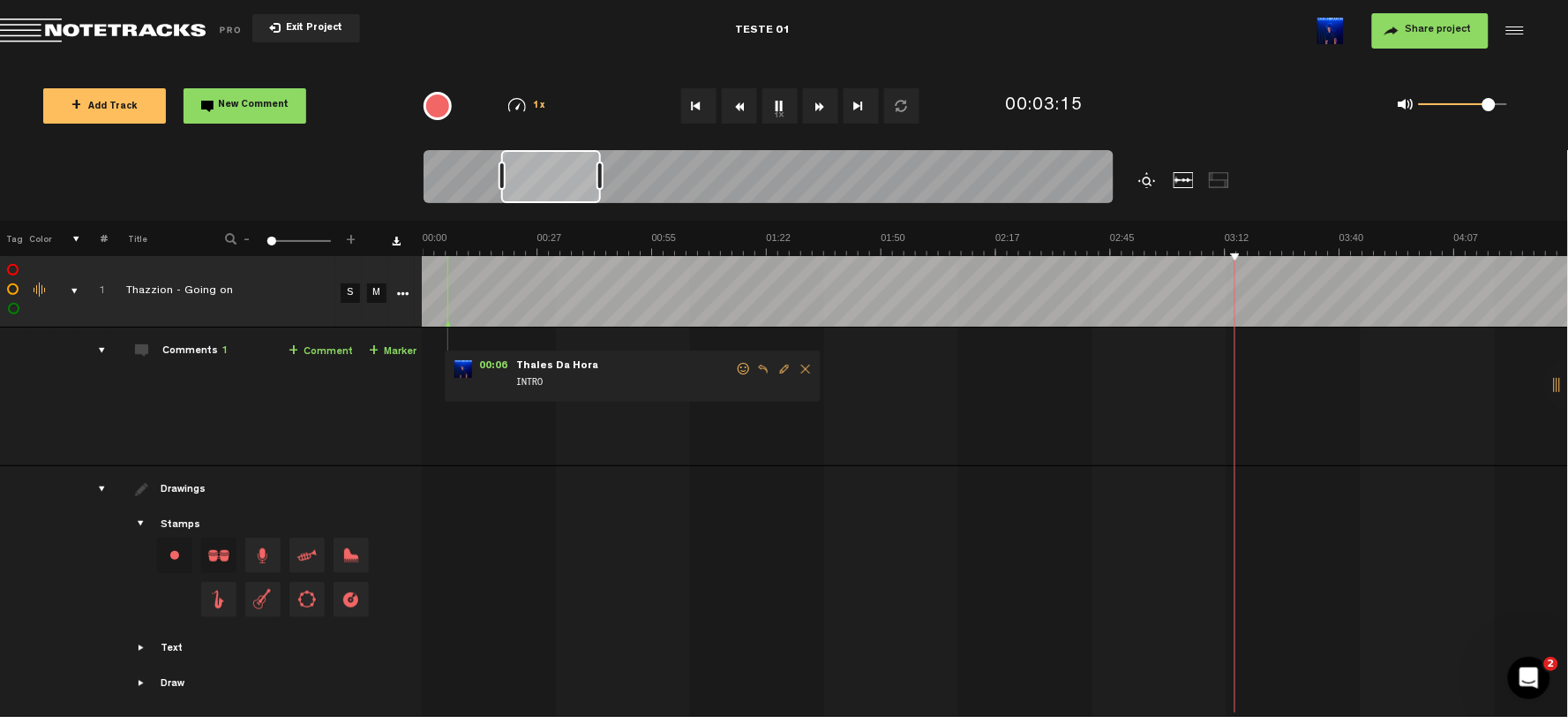
click at [778, 110] on button "1x" at bounding box center [780, 106] width 36 height 36
click at [247, 560] on span "Drag and drop a stamp" at bounding box center [263, 555] width 36 height 36
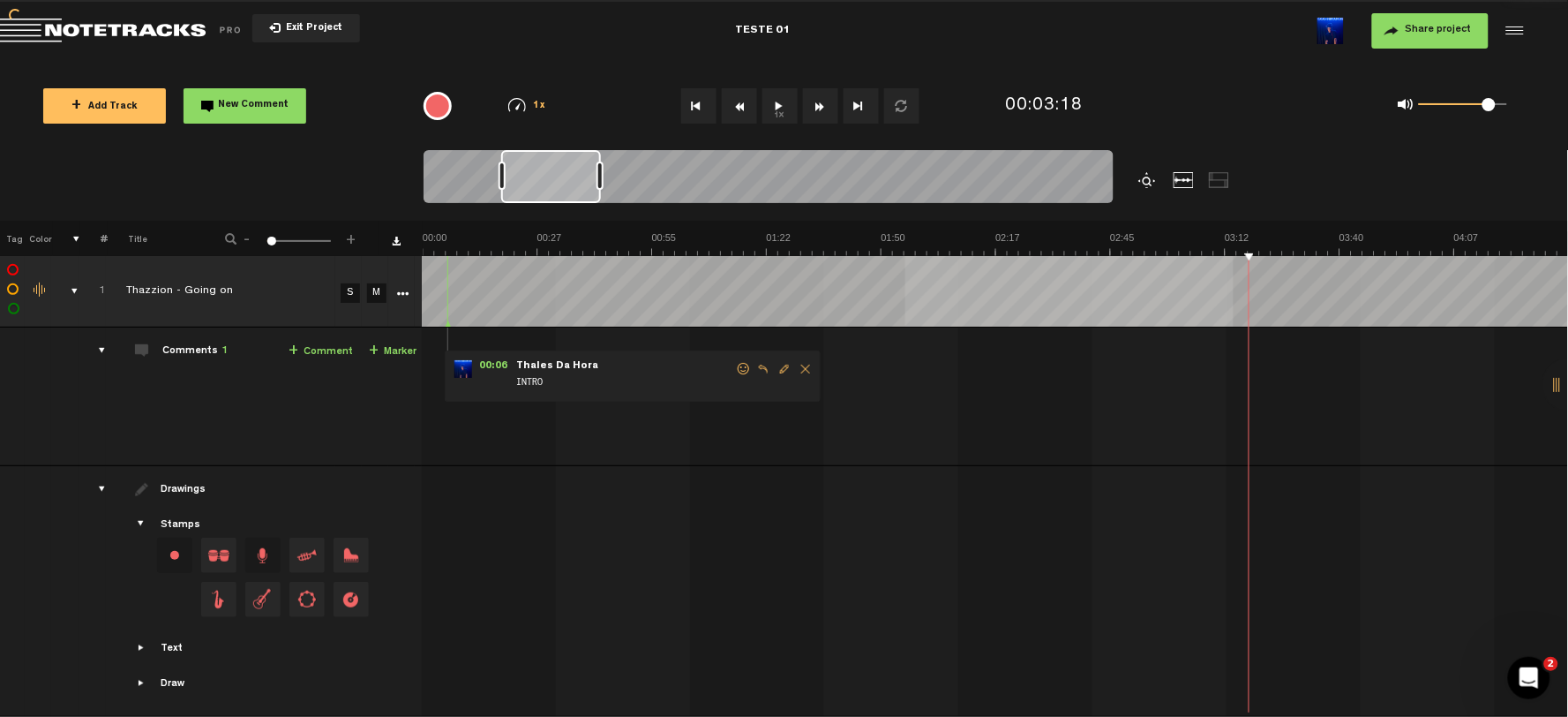
click at [833, 330] on tbody "1 completed Thazzion - Going on S M Export to Headliner Update Download Downloa…" at bounding box center [783, 486] width 1570 height 461
click at [853, 400] on div "00:06 - NaN:NaN • Thales Da Hora: "INTRO" Thales Da Hora INTRO" at bounding box center [996, 403] width 1143 height 124
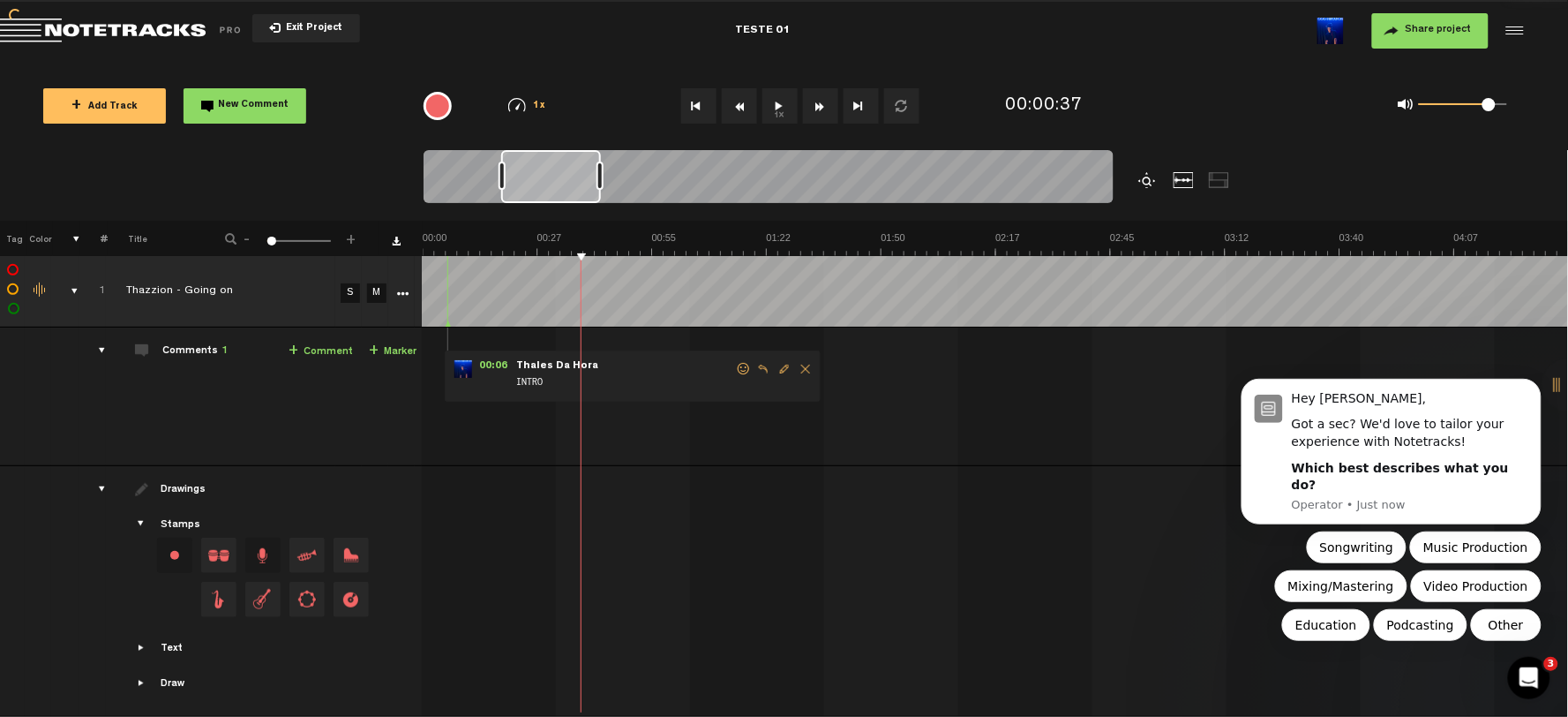
scroll to position [0, 0]
click at [1411, 395] on button "Dismiss notification" at bounding box center [1535, 383] width 23 height 23
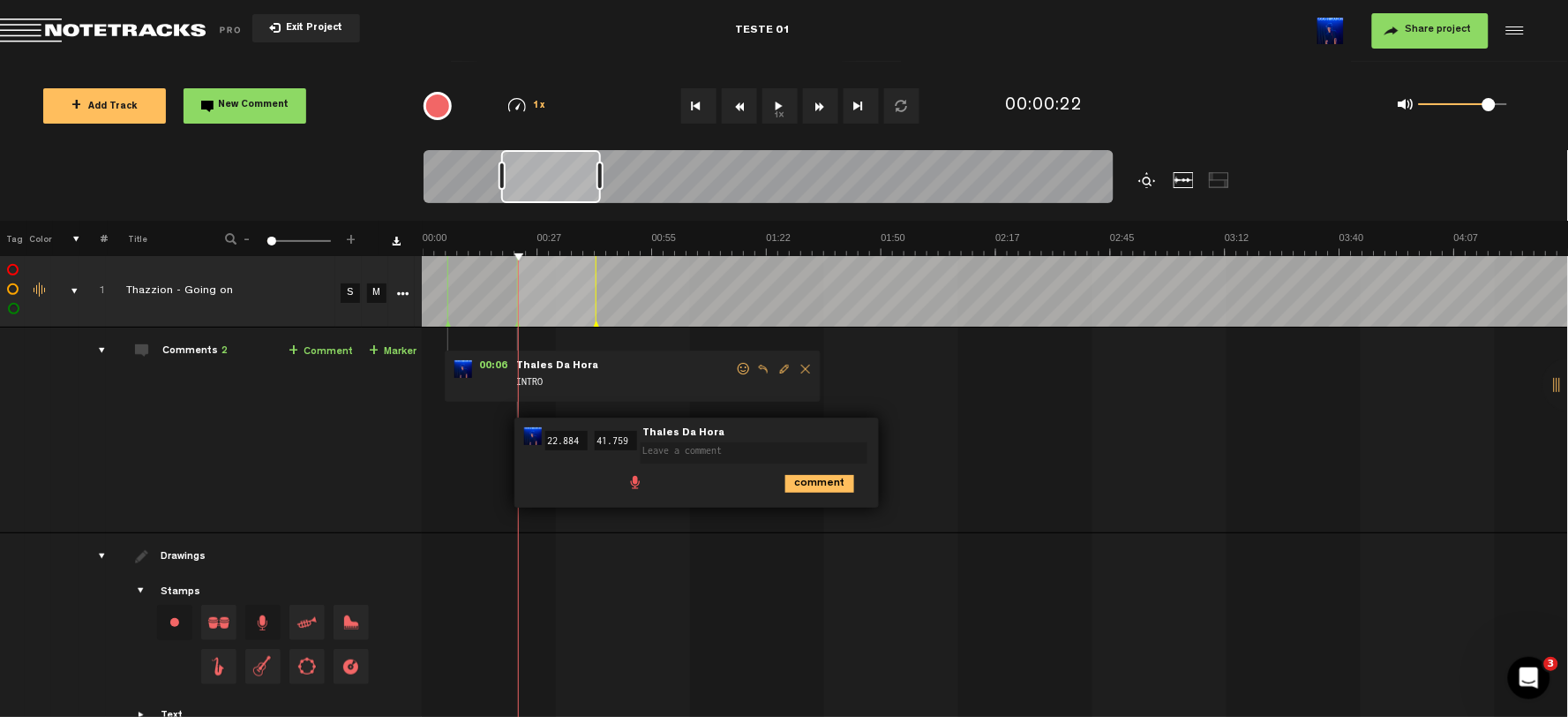
click at [625, 578] on div at bounding box center [997, 584] width 1146 height 74
click at [859, 528] on div "00:06 - NaN:NaN • Thales Da Hora: "INTRO" Thales Da Hora INTRO 00:22 22.884 - 0…" at bounding box center [996, 437] width 1143 height 191
click at [322, 348] on link "+ Comment" at bounding box center [320, 352] width 65 height 21
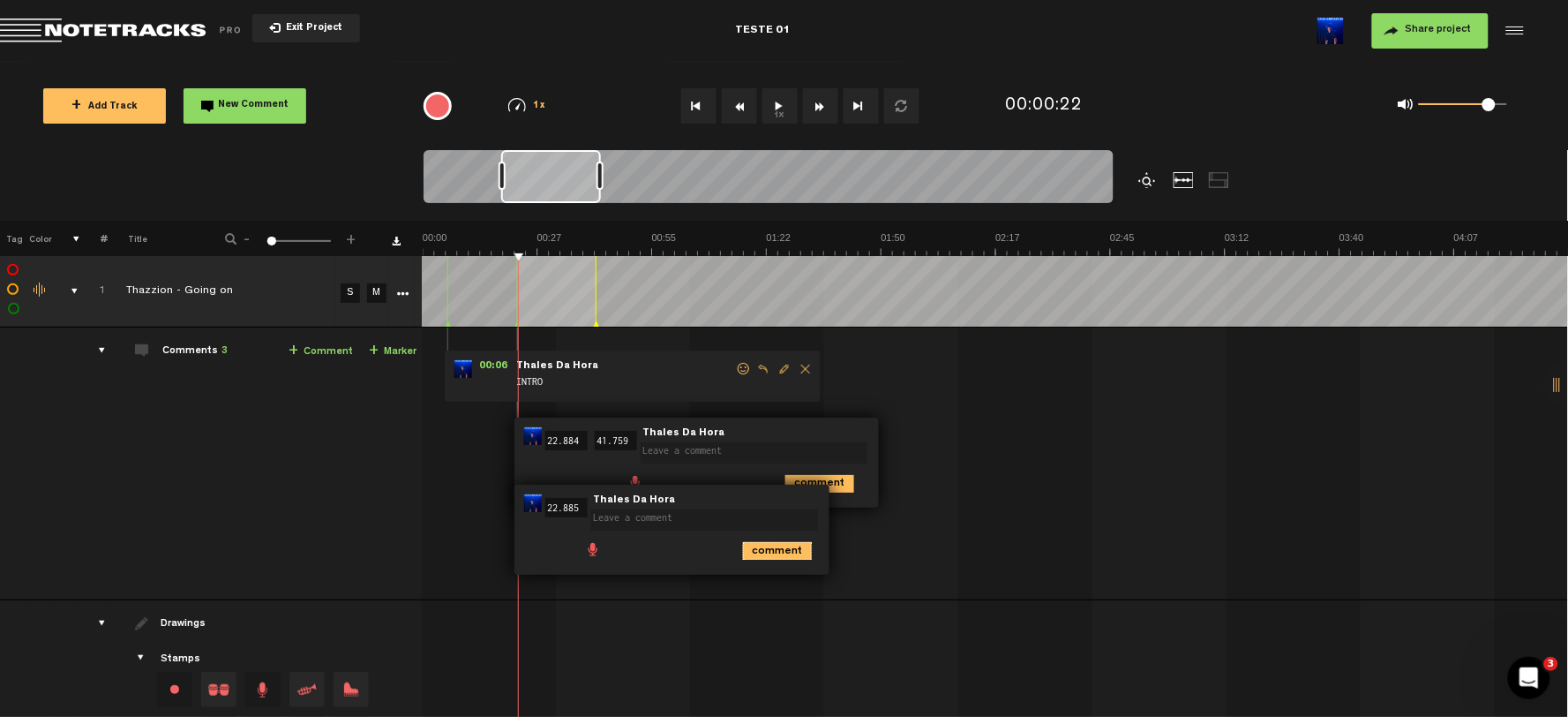
click at [766, 552] on icon "comment" at bounding box center [777, 550] width 69 height 18
click at [818, 490] on icon "comment" at bounding box center [820, 483] width 69 height 18
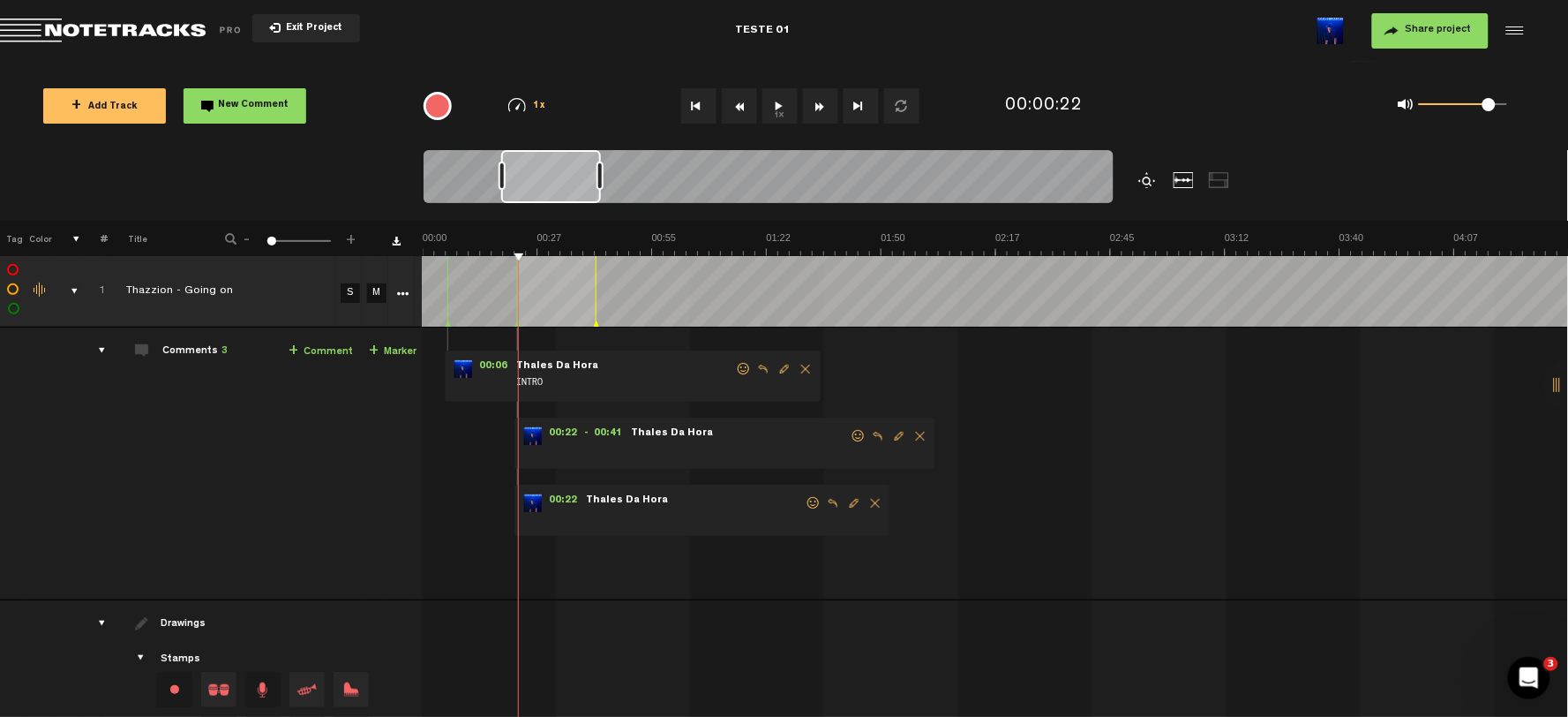
click at [909, 435] on span "Delete comment" at bounding box center [920, 435] width 22 height 12
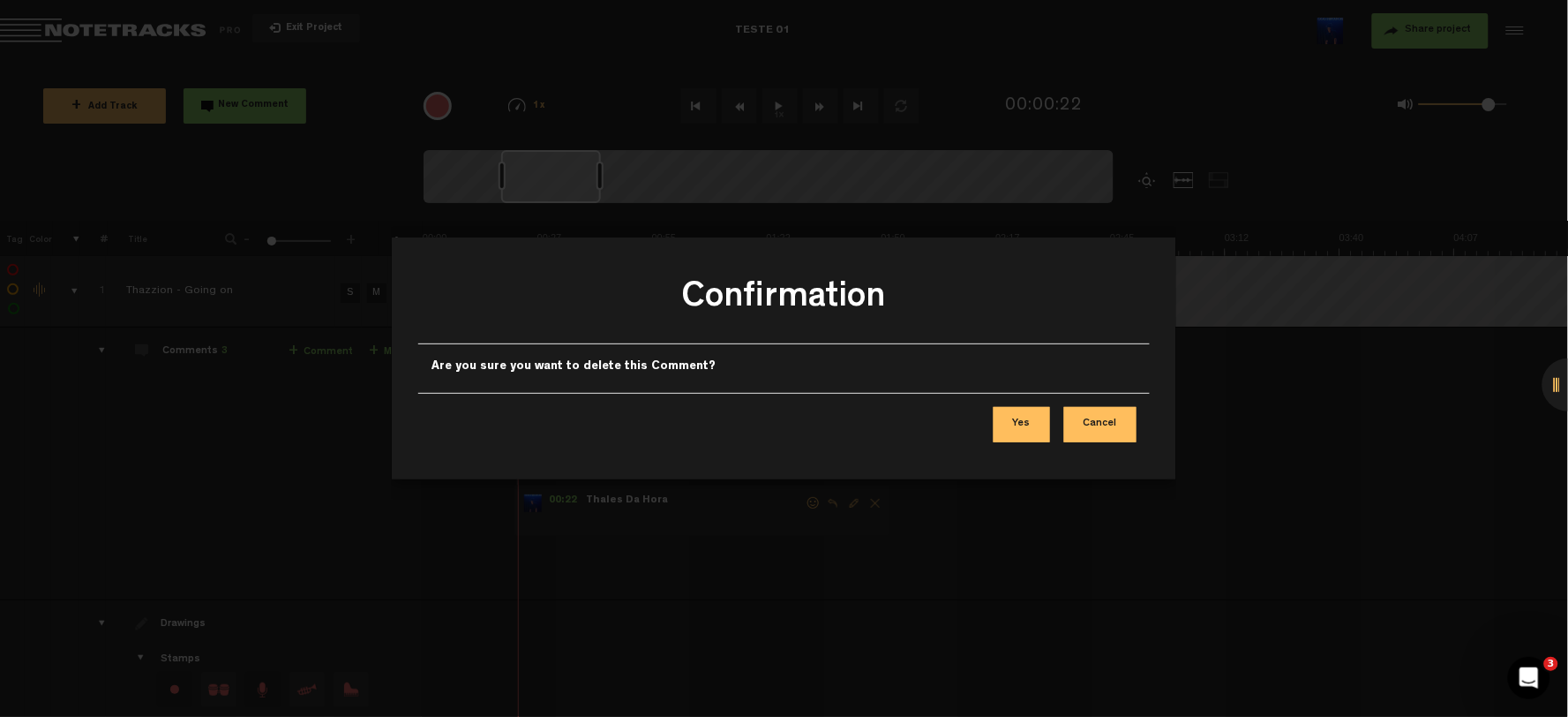
click at [1042, 495] on div "Confirmation Are you sure you want to delete this Comment? Yes Cancel" at bounding box center [784, 358] width 784 height 717
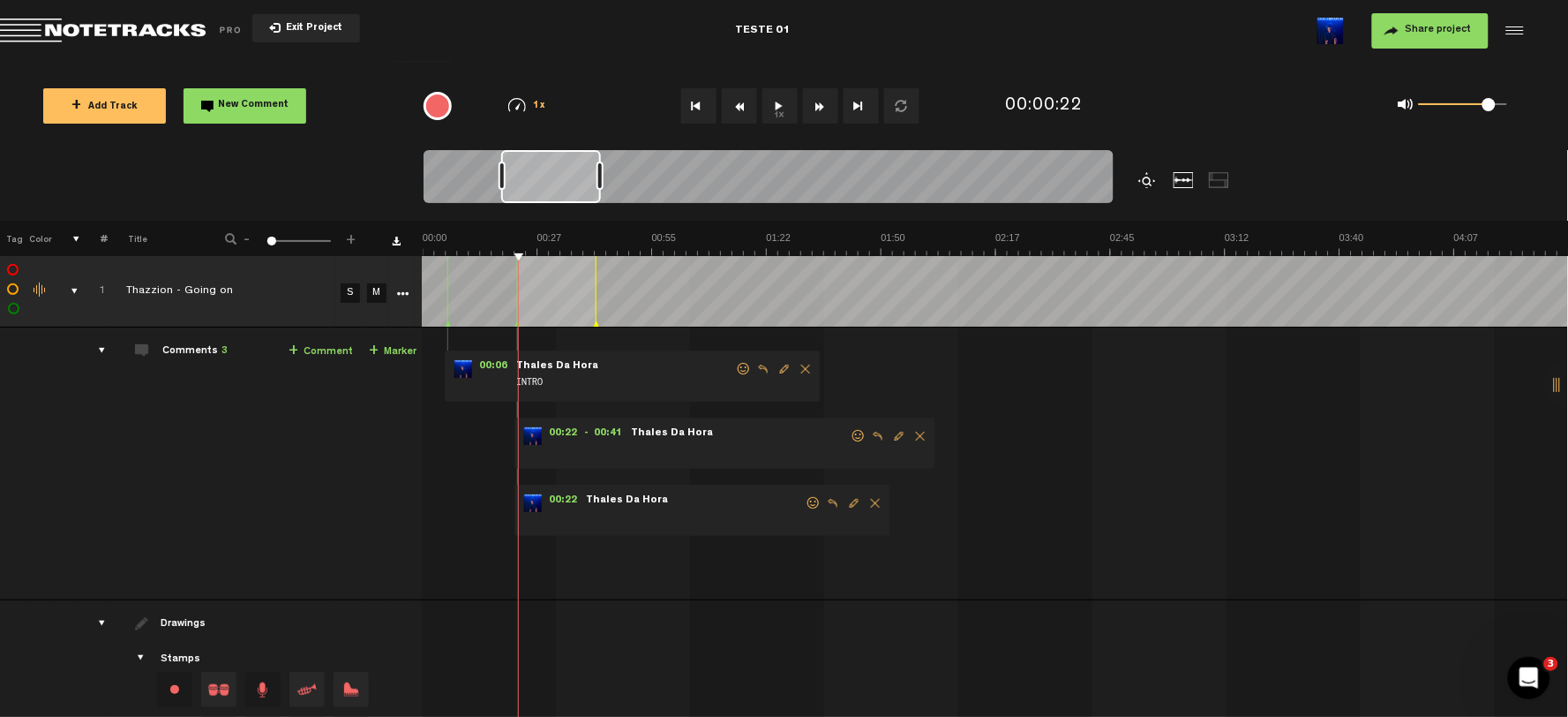
click at [909, 437] on span "Delete comment" at bounding box center [920, 435] width 22 height 12
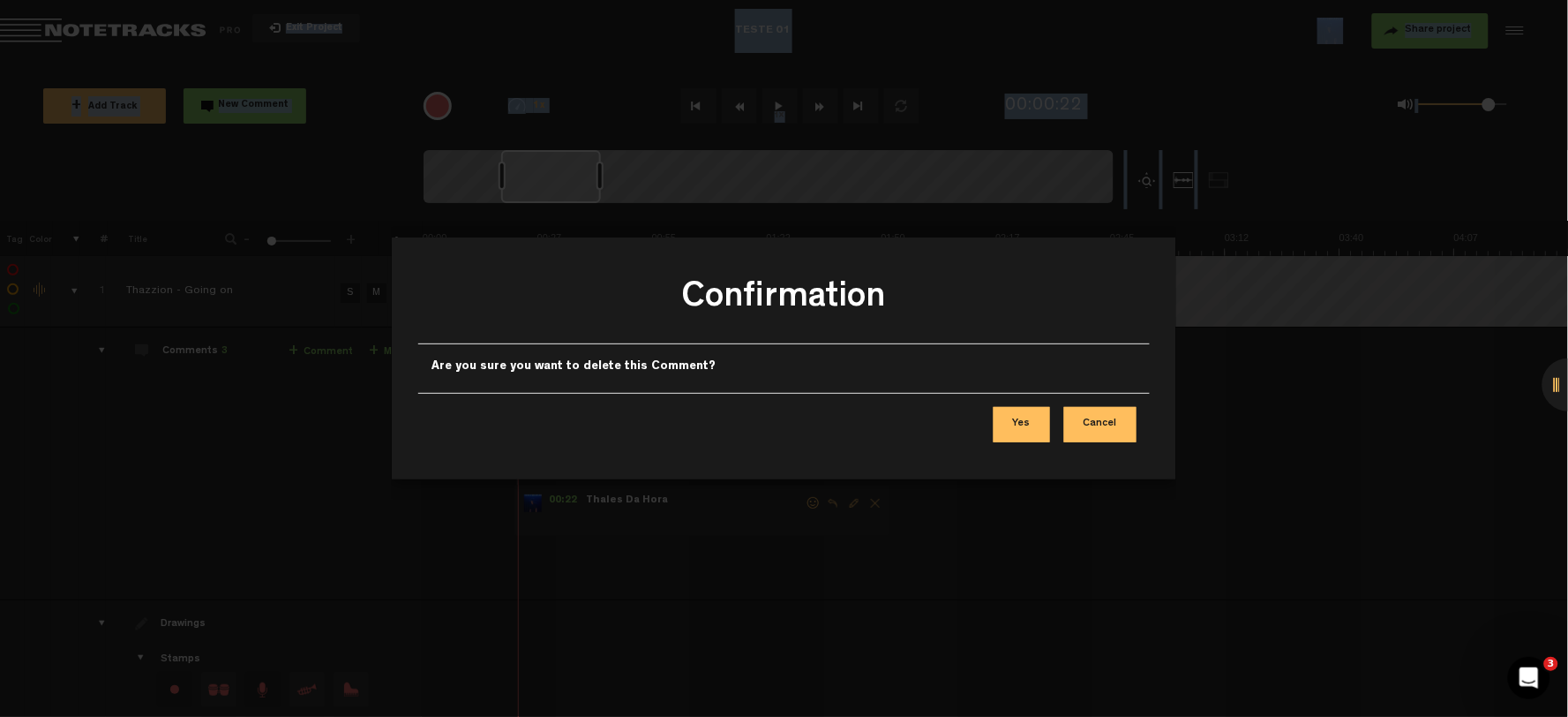
drag, startPoint x: 1556, startPoint y: 386, endPoint x: 1368, endPoint y: 410, distance: 189.5
click at [1369, 410] on body "Confirmation Are you sure you want to delete this Comment? Yes Cancel Version: …" at bounding box center [784, 358] width 1568 height 717
click at [1411, 383] on div at bounding box center [1568, 385] width 53 height 53
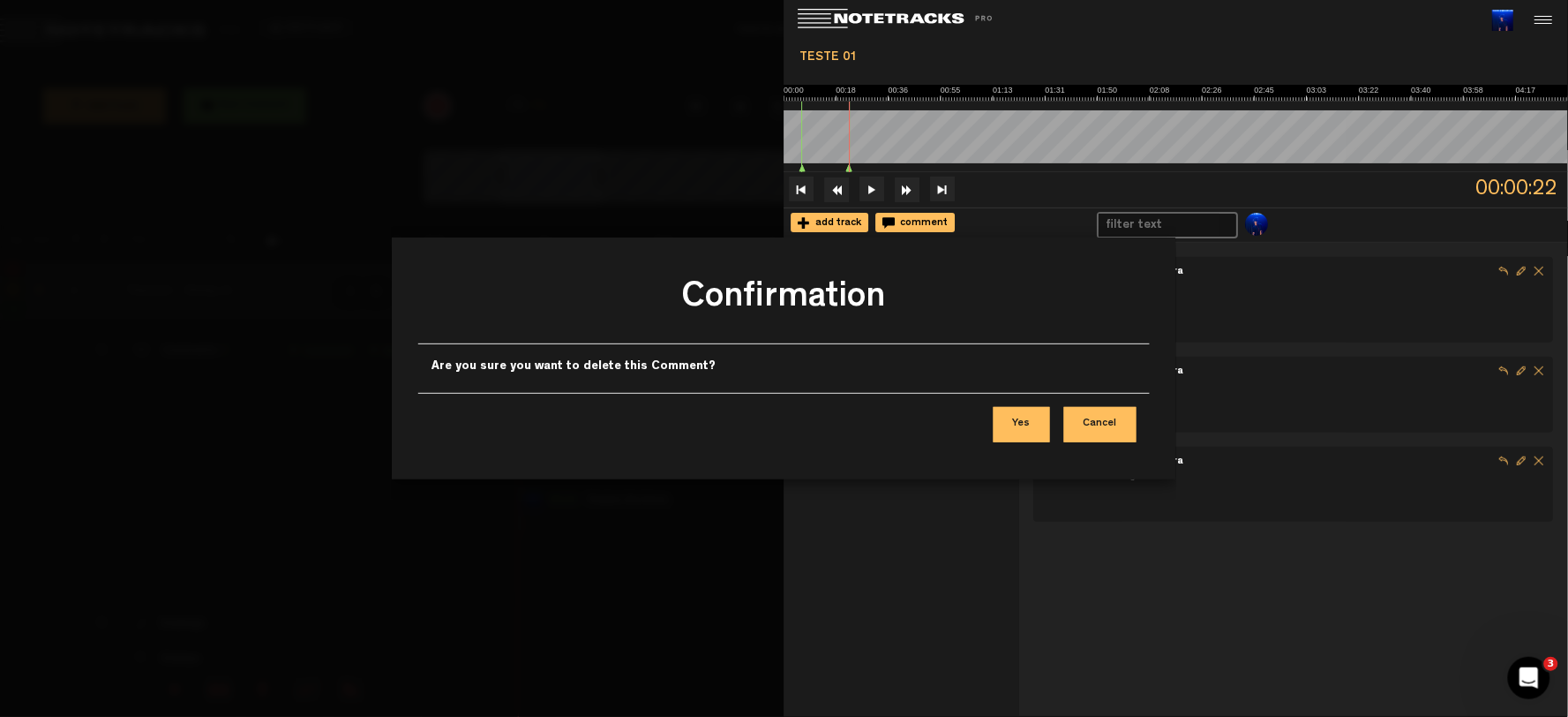
click at [1411, 368] on span "Delete comment" at bounding box center [1539, 371] width 18 height 18
click at [1133, 288] on div "Confirmation Are you sure you want to delete this Comment? Yes Cancel" at bounding box center [784, 358] width 784 height 717
click at [1101, 369] on div "Confirmation Are you sure you want to delete this Comment? Yes Cancel" at bounding box center [784, 358] width 784 height 717
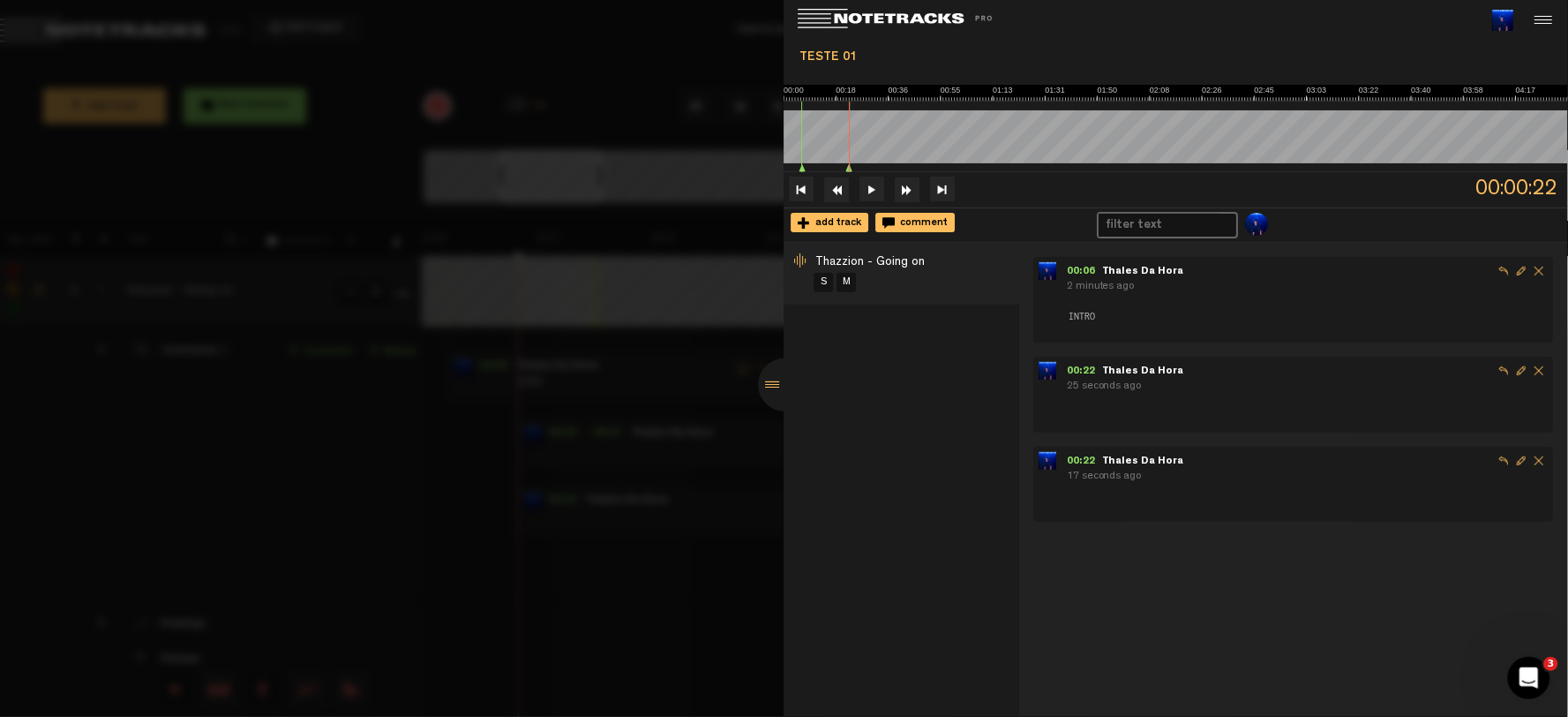
click at [1103, 371] on div "Confirmation Are you sure you want to delete this Comment? Yes Cancel" at bounding box center [784, 358] width 784 height 717
click at [1107, 464] on span "Thales Da Hora" at bounding box center [1143, 461] width 82 height 10
click at [1051, 461] on img at bounding box center [1047, 461] width 18 height 18
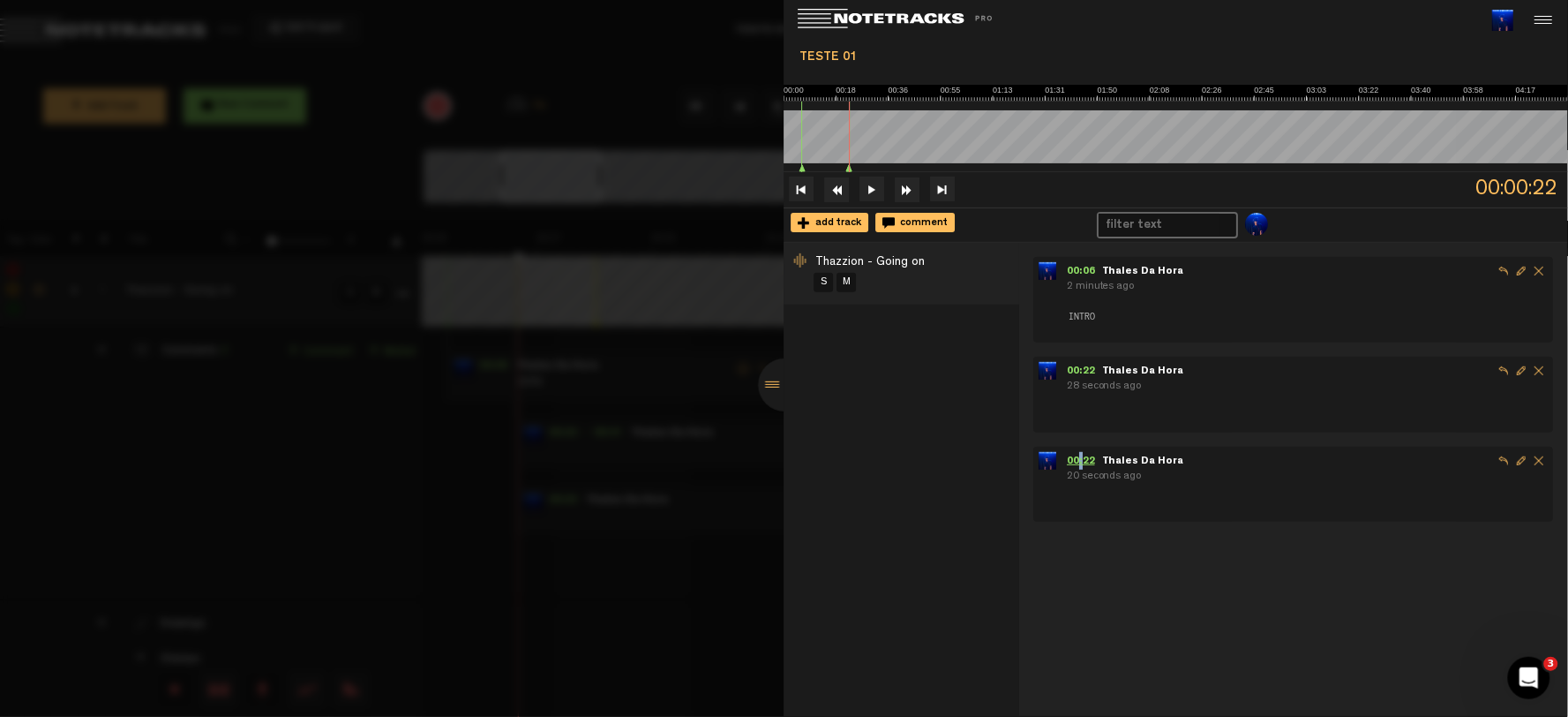
click at [1081, 461] on span "00:22" at bounding box center [1084, 461] width 36 height 10
click at [1081, 368] on span "00:22" at bounding box center [1084, 371] width 36 height 10
click at [1086, 267] on span "00:06" at bounding box center [1084, 271] width 36 height 10
click at [871, 191] on button at bounding box center [872, 189] width 24 height 24
click at [1085, 366] on span "00:22" at bounding box center [1084, 371] width 36 height 10
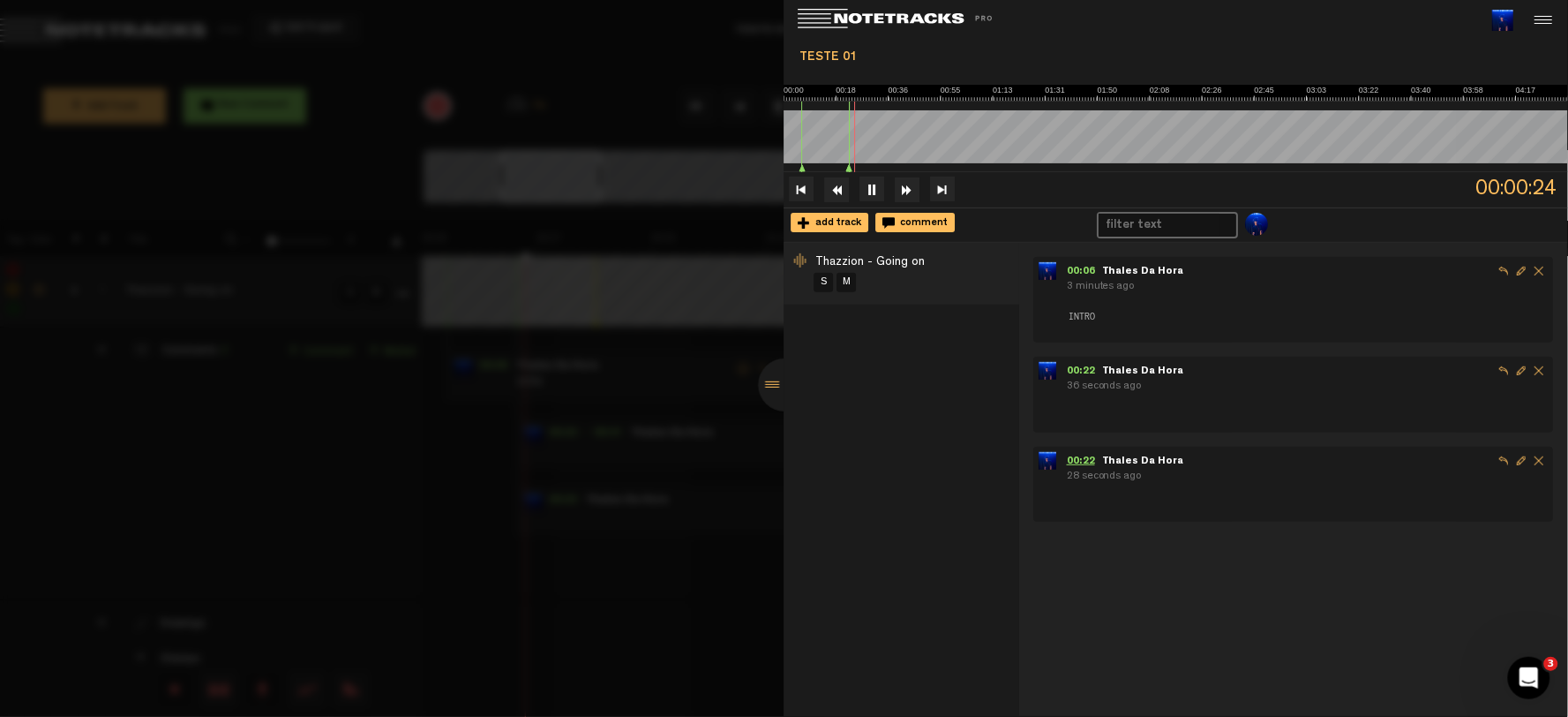
click at [1082, 461] on span "00:22" at bounding box center [1084, 461] width 36 height 10
click at [777, 395] on div at bounding box center [785, 385] width 53 height 53
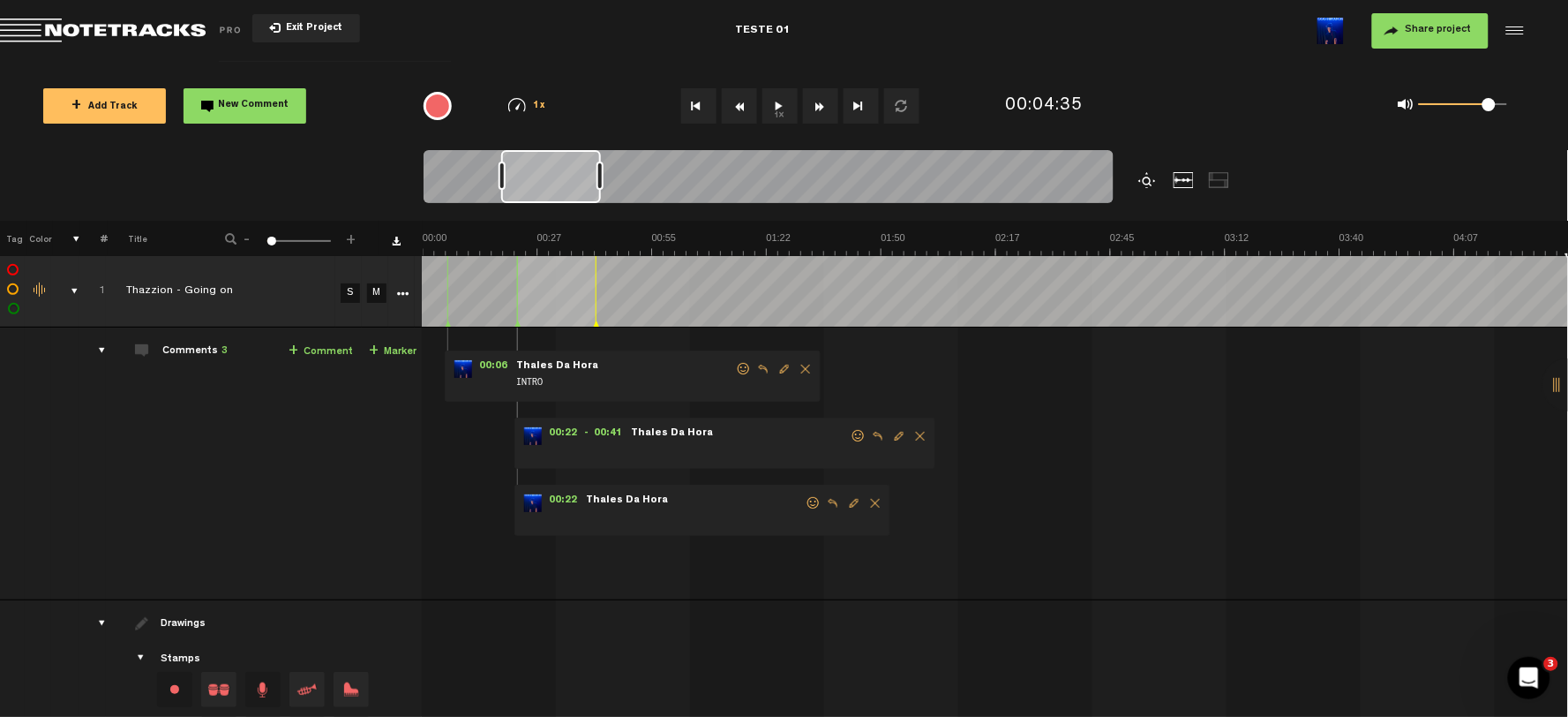
click at [113, 109] on span "+ Add Track" at bounding box center [104, 107] width 66 height 9
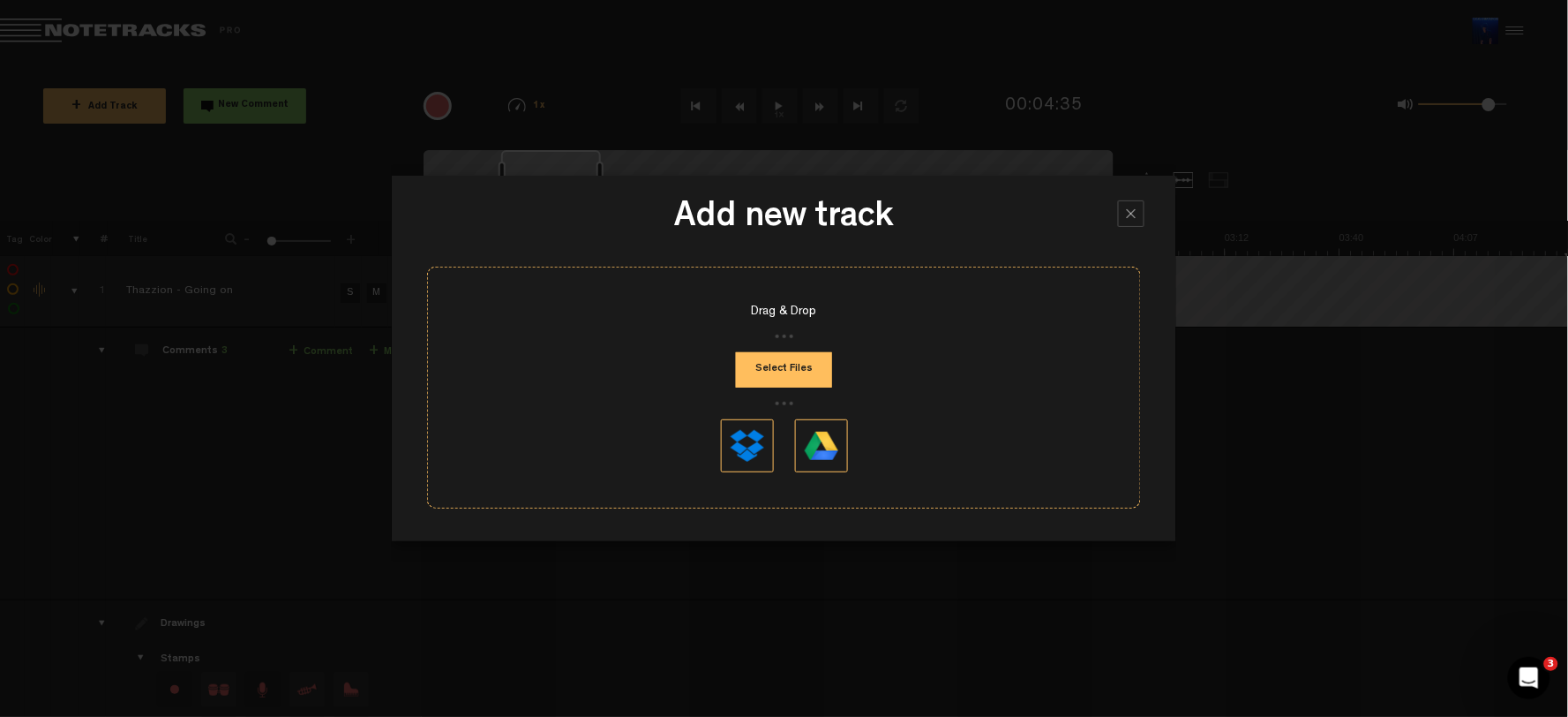
scroll to position [365, 0]
click at [766, 388] on button "Select Files" at bounding box center [783, 370] width 96 height 36
type input "C:\fakepath\Thazzion - Going on.wav"
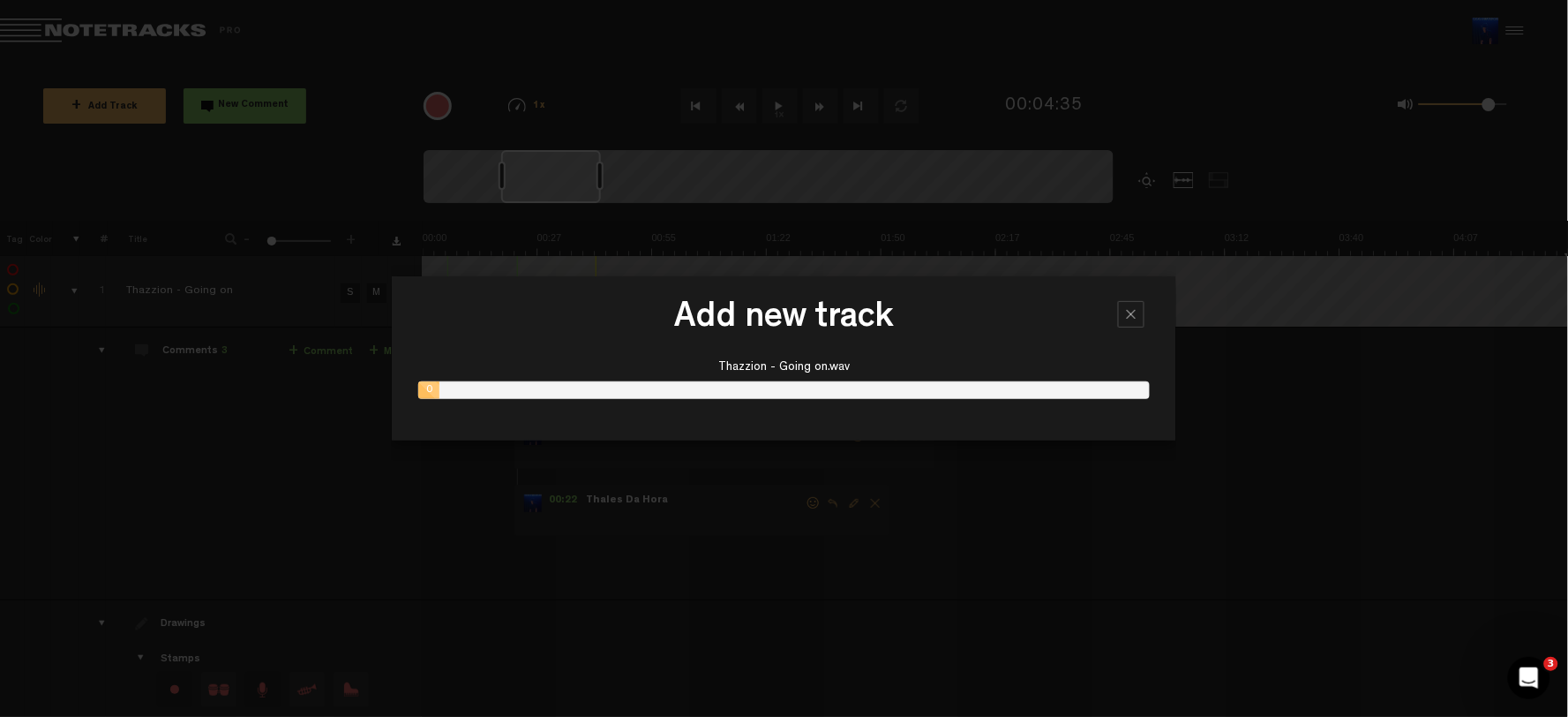
scroll to position [163, 0]
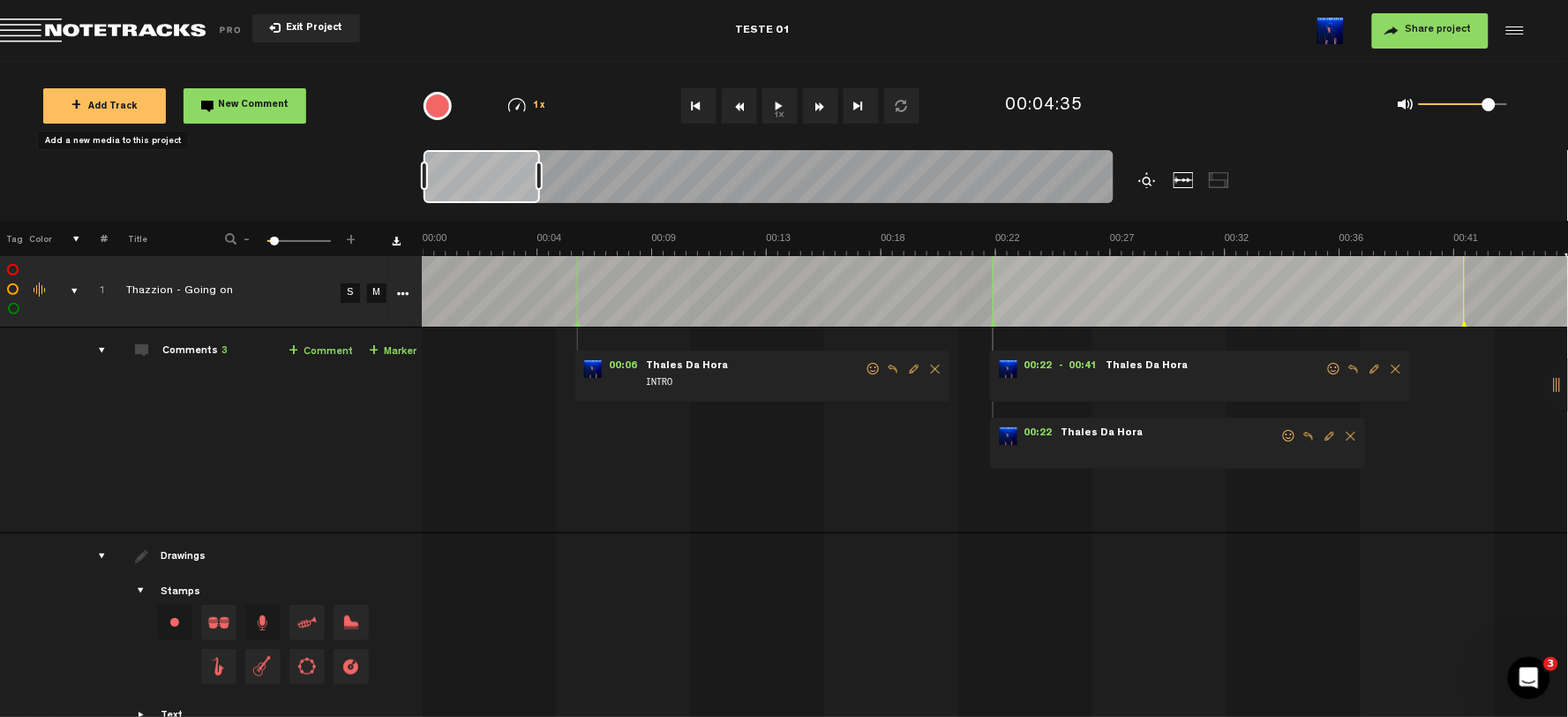
drag, startPoint x: 501, startPoint y: 180, endPoint x: 496, endPoint y: 152, distance: 28.4
click at [496, 152] on div at bounding box center [482, 176] width 116 height 53
click at [1154, 178] on div at bounding box center [1148, 180] width 22 height 16
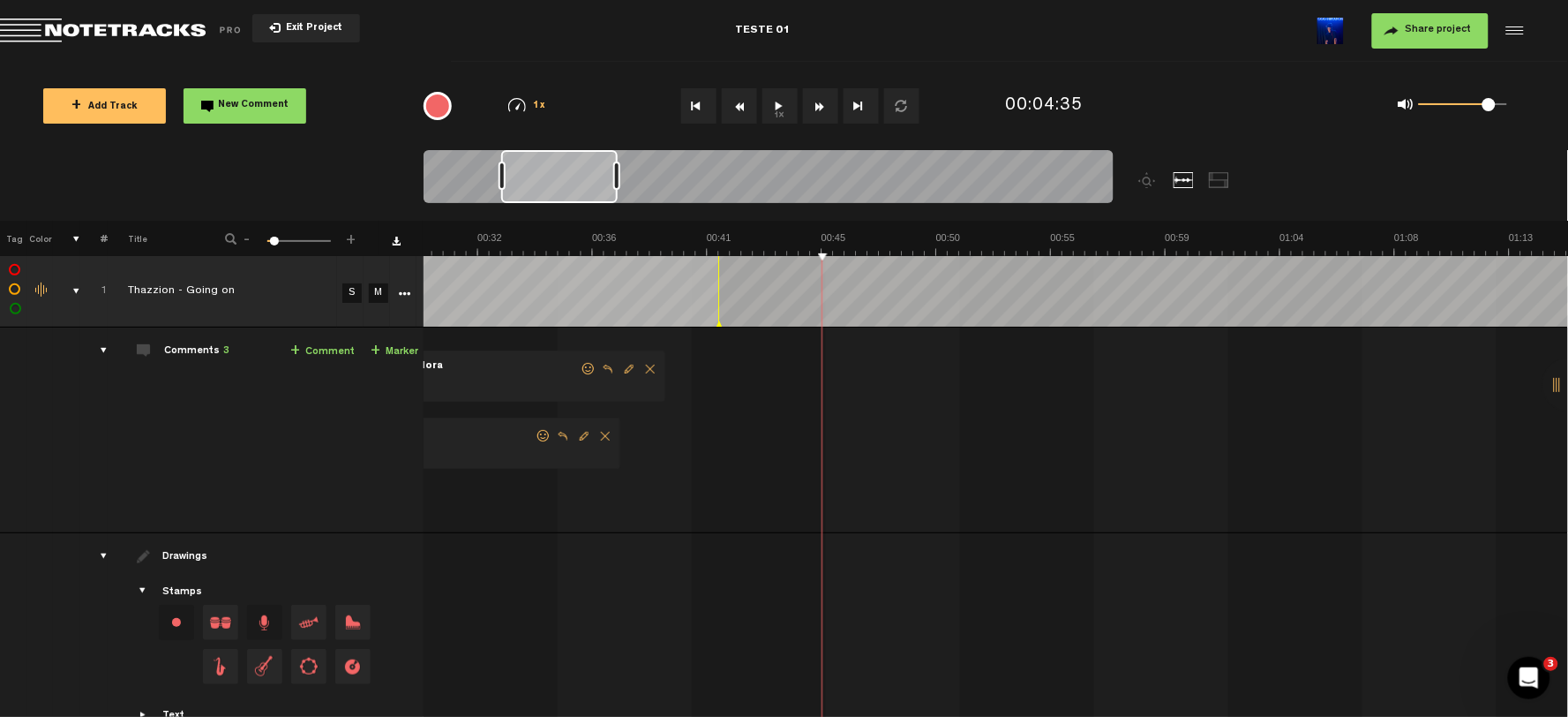
click at [1411, 383] on div at bounding box center [1568, 385] width 53 height 53
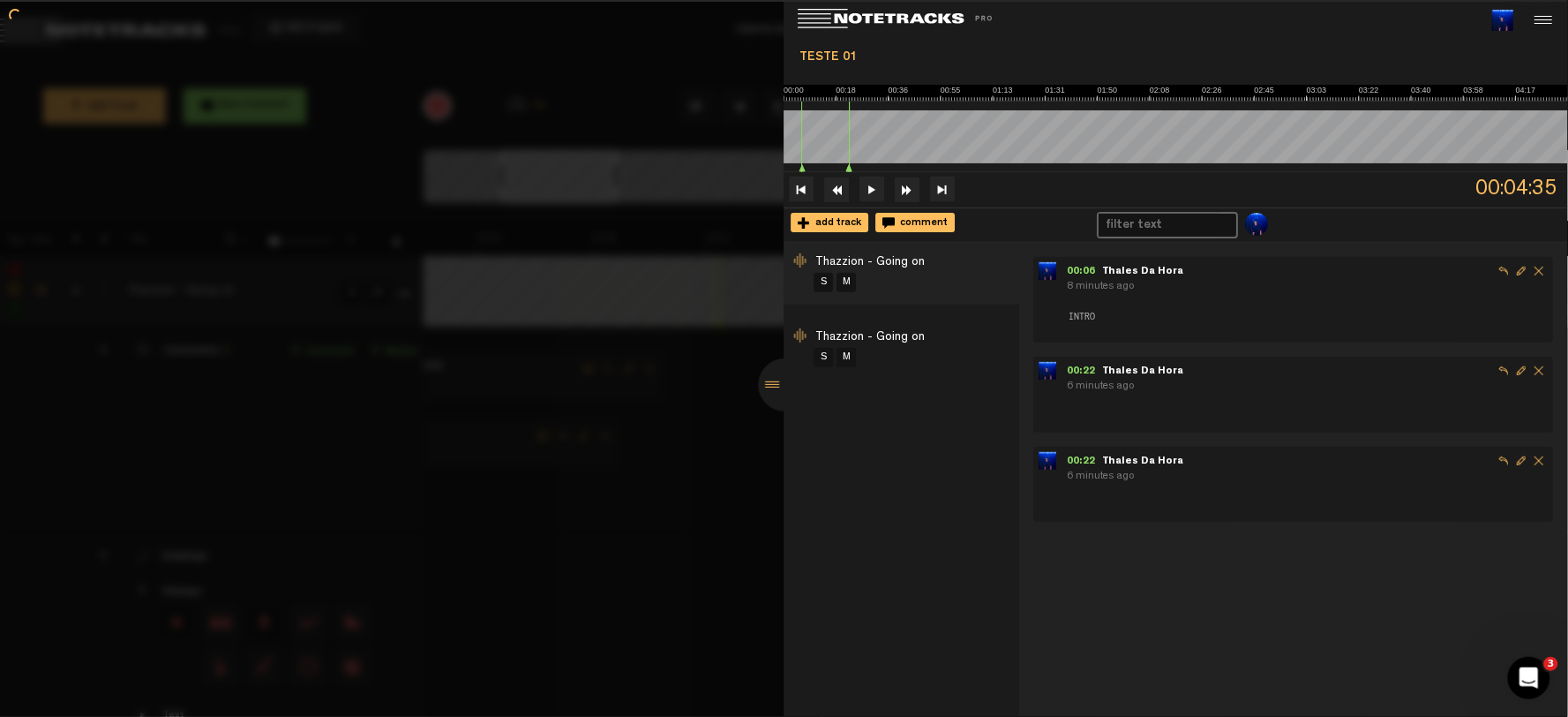
click at [884, 333] on span "Thazzion - Going on" at bounding box center [870, 337] width 109 height 12
click at [779, 385] on div at bounding box center [785, 385] width 53 height 53
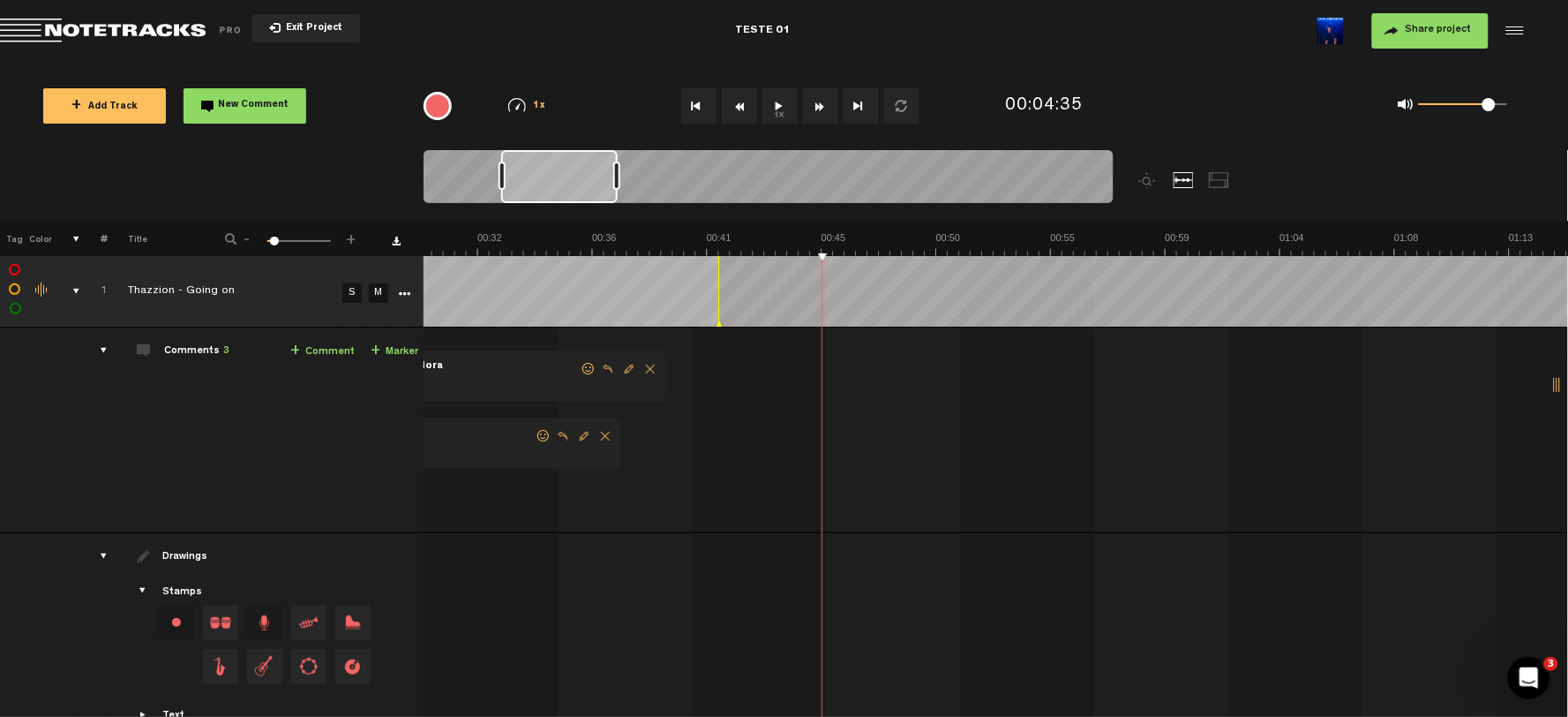
click at [1053, 517] on td "1 Thazzion - Going on S M Thazzion - Going on by Thales Da Hora 1 collaborators…" at bounding box center [996, 431] width 1146 height 206
click at [99, 565] on div "drawings" at bounding box center [96, 556] width 27 height 18
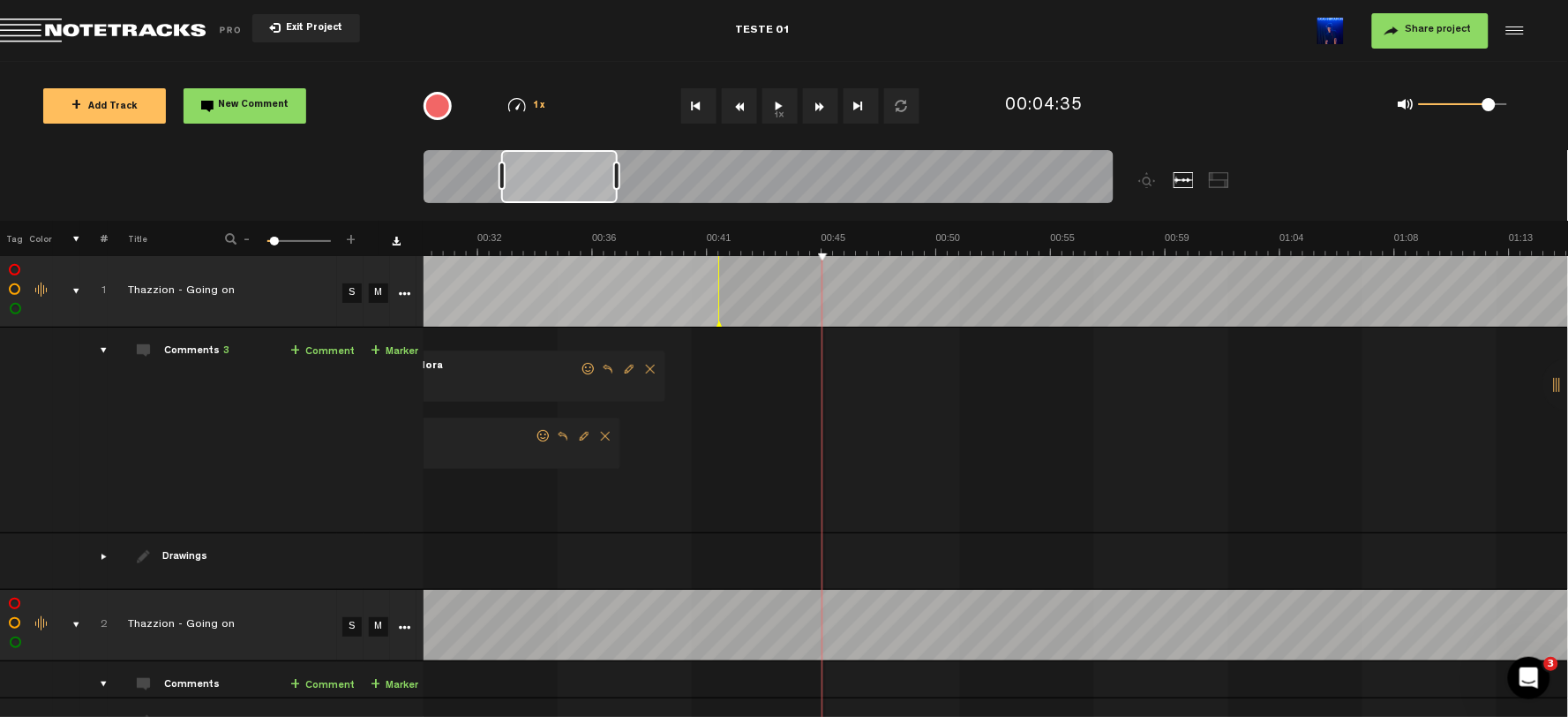
click at [101, 354] on div "comments" at bounding box center [96, 350] width 27 height 18
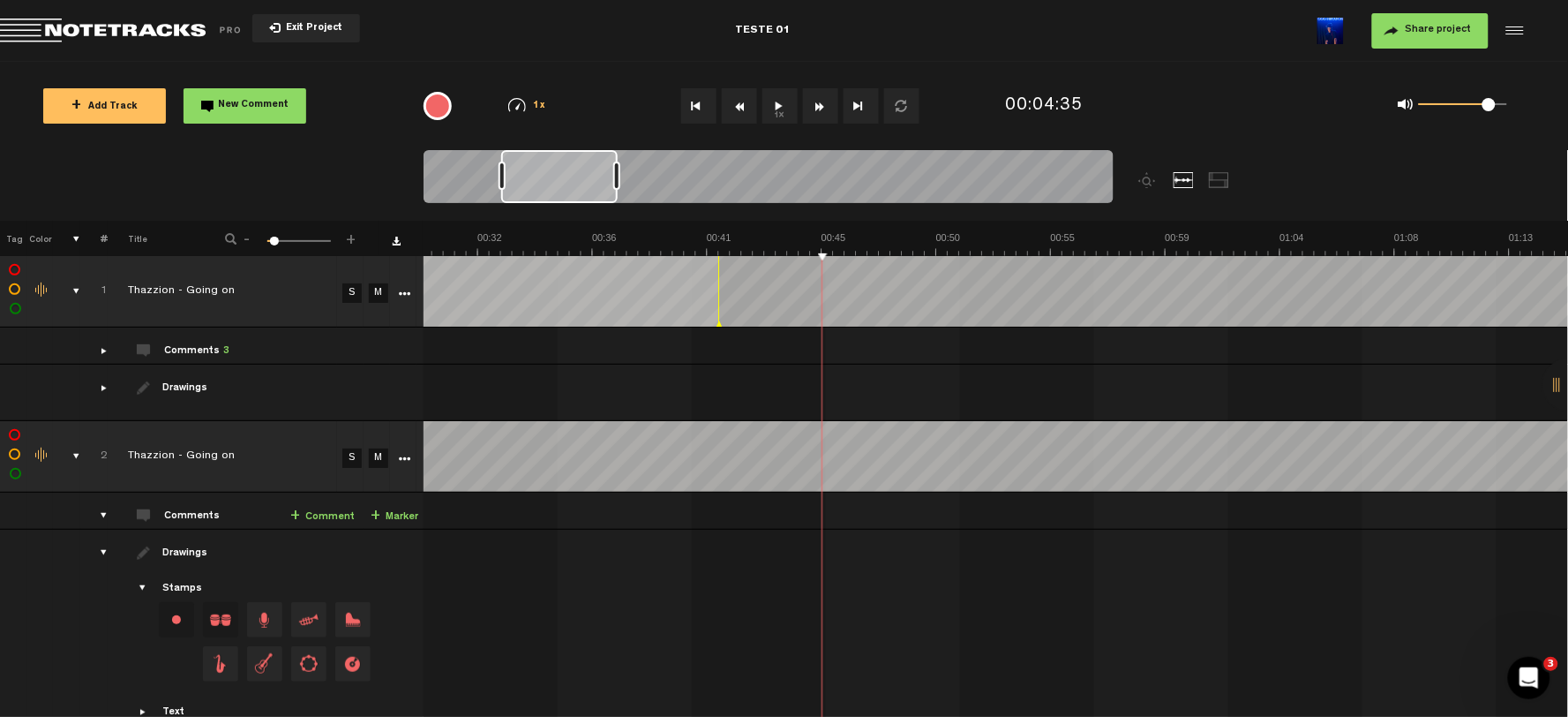
click at [81, 306] on td "1" at bounding box center [94, 291] width 27 height 71
click at [33, 382] on td at bounding box center [39, 392] width 26 height 56
click at [375, 292] on link "M" at bounding box center [378, 293] width 20 height 20
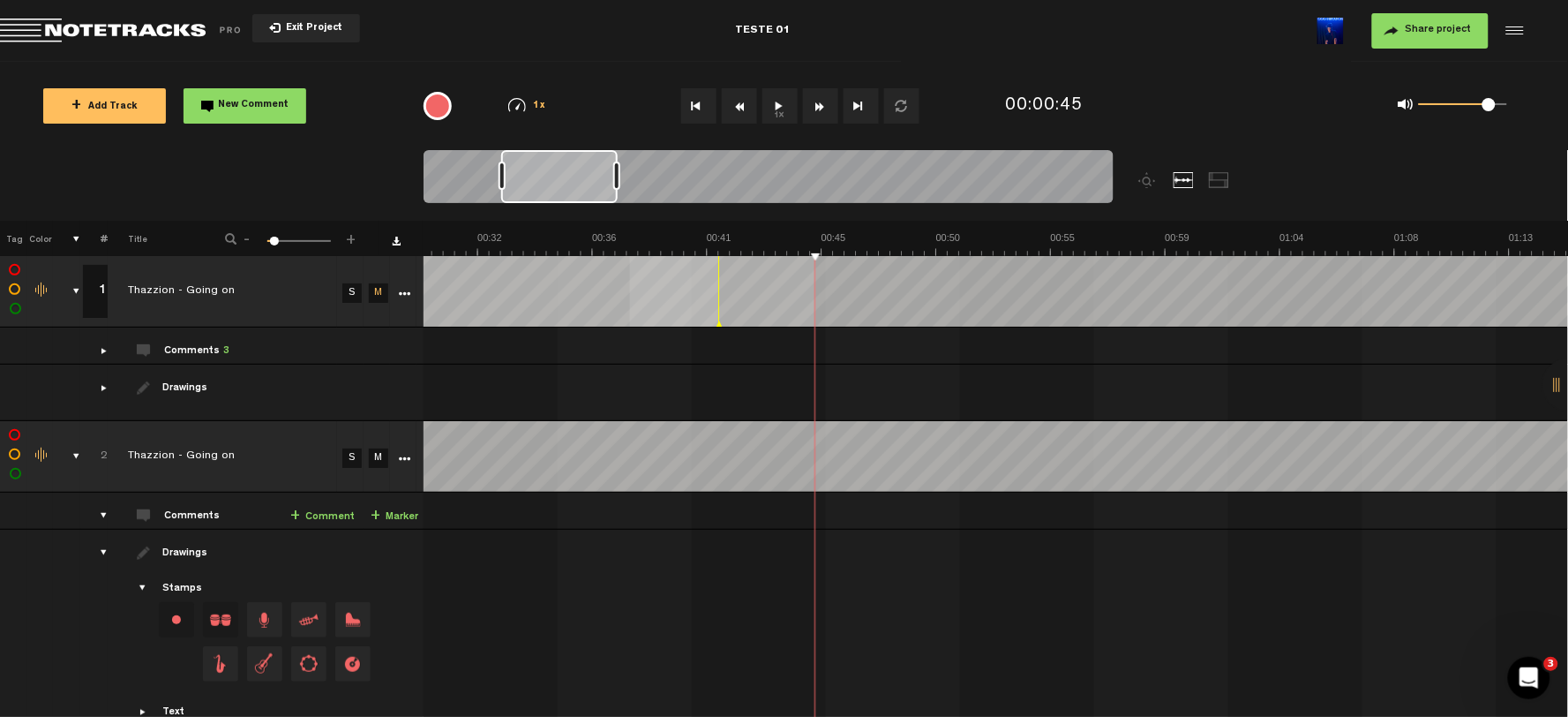
click at [482, 363] on tbody "1 1 completed Thazzion - Going on S M Export to Headliner Update Download Downl…" at bounding box center [785, 338] width 1570 height 165
click at [1188, 180] on div at bounding box center [1183, 180] width 22 height 16
click at [1142, 181] on div at bounding box center [1148, 180] width 22 height 16
